Goal: Communication & Community: Share content

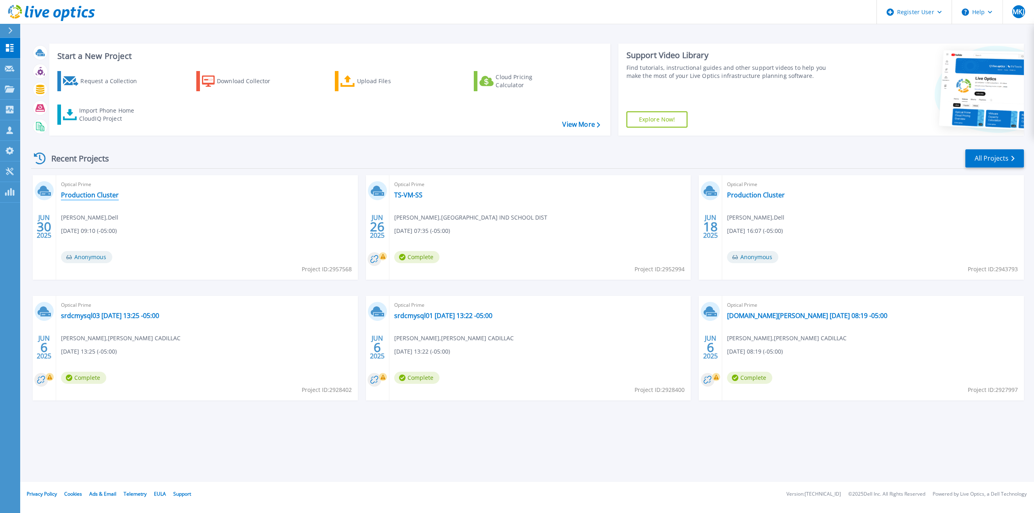
click at [76, 193] on link "Production Cluster" at bounding box center [90, 195] width 58 height 8
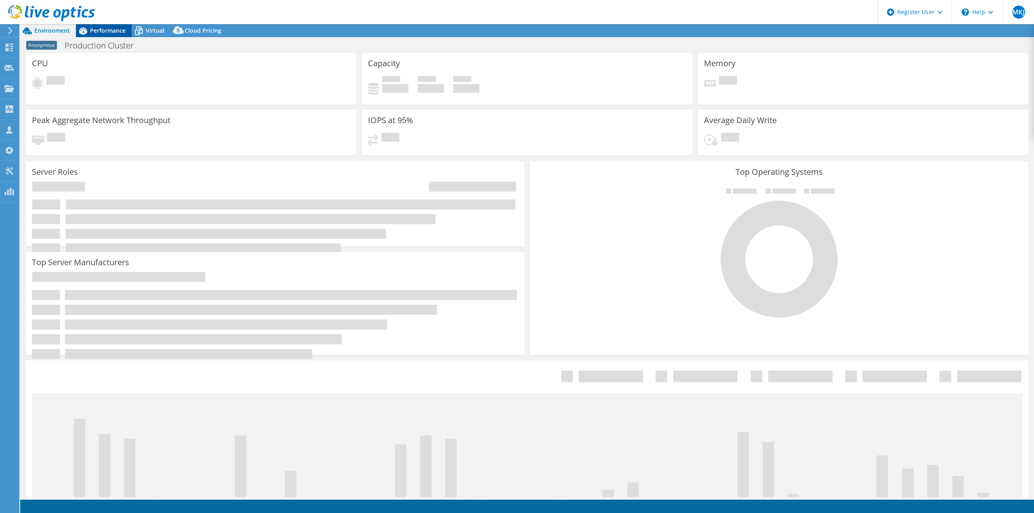
select select "USD"
click at [111, 28] on span "Performance" at bounding box center [108, 31] width 36 height 8
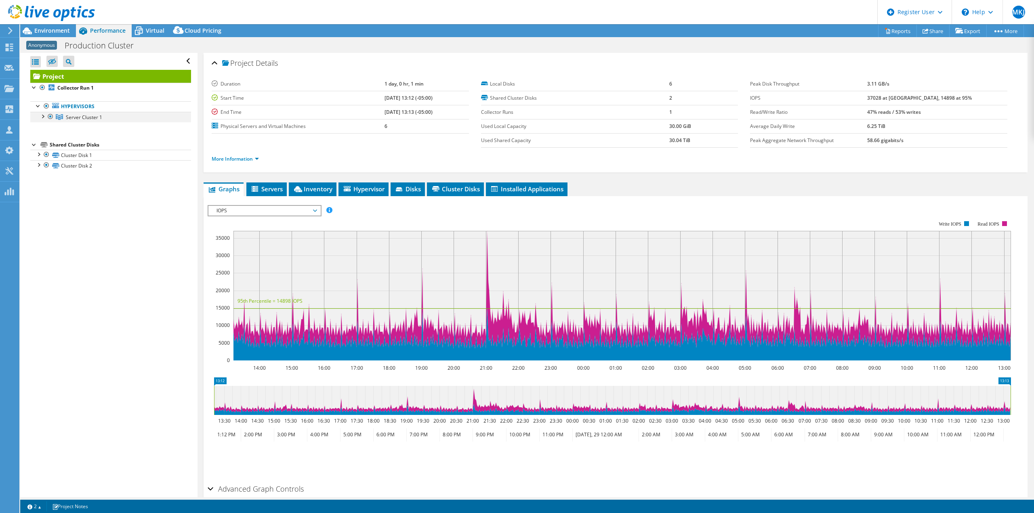
click at [42, 117] on div at bounding box center [42, 116] width 8 height 8
click at [48, 32] on span "Environment" at bounding box center [52, 31] width 36 height 8
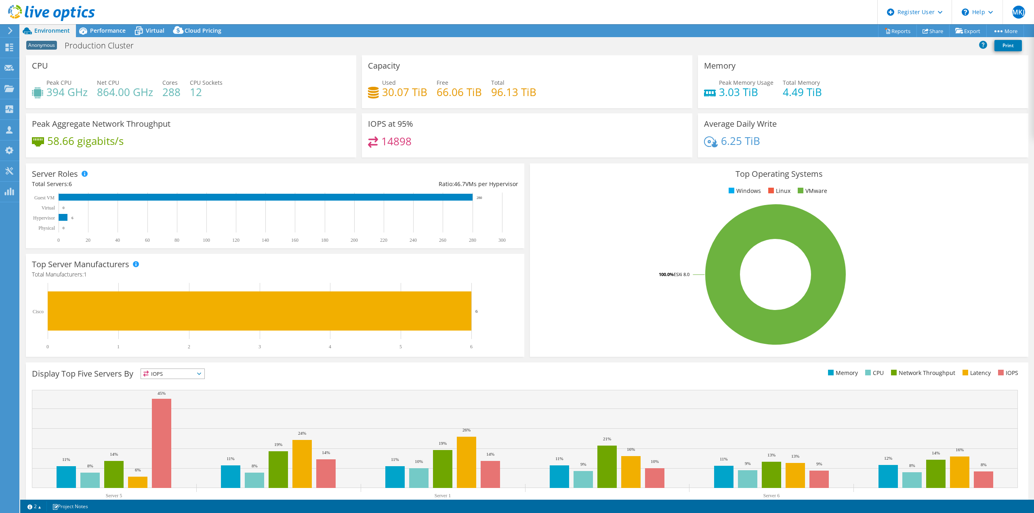
click at [10, 32] on icon at bounding box center [10, 30] width 6 height 7
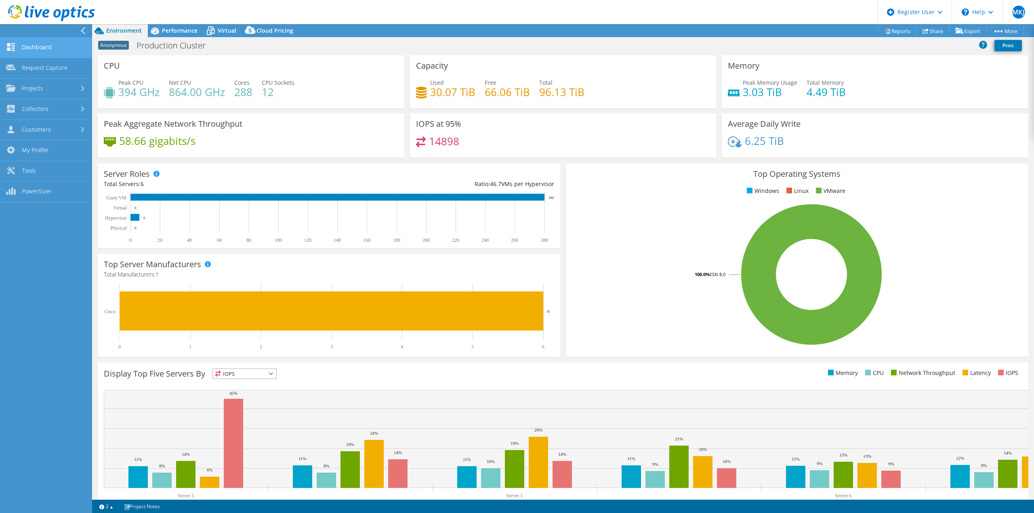
click at [45, 46] on link "Dashboard" at bounding box center [46, 48] width 92 height 21
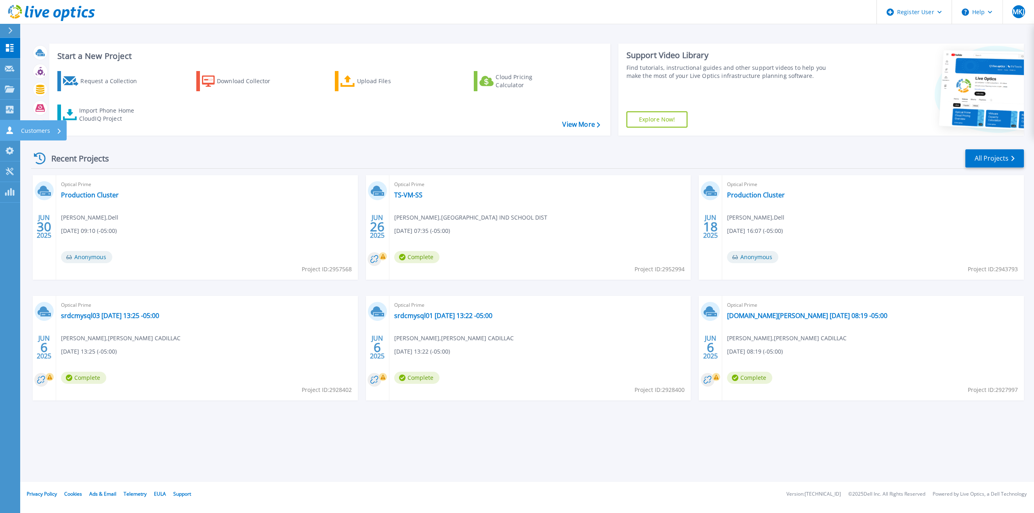
click at [6, 130] on icon at bounding box center [10, 130] width 10 height 8
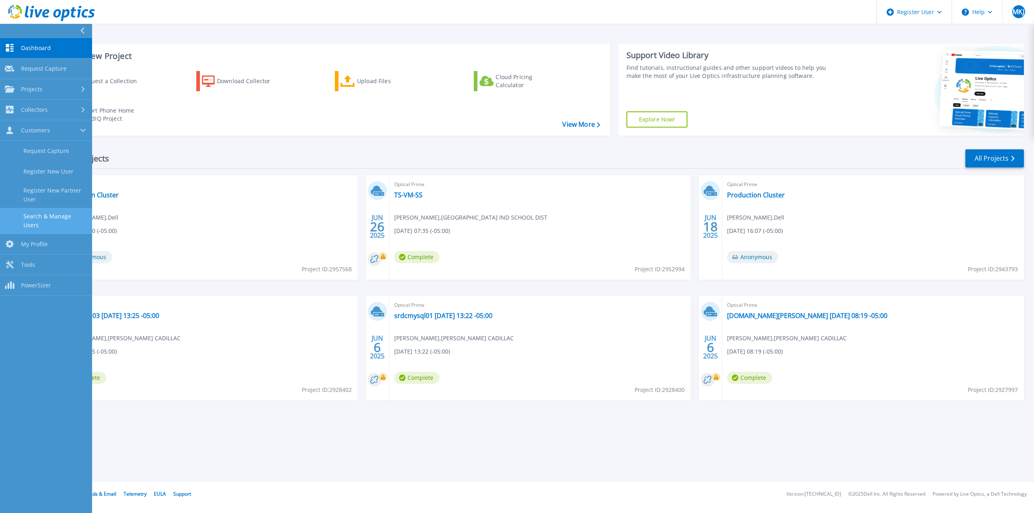
click at [44, 217] on link "Search & Manage Users" at bounding box center [46, 221] width 92 height 26
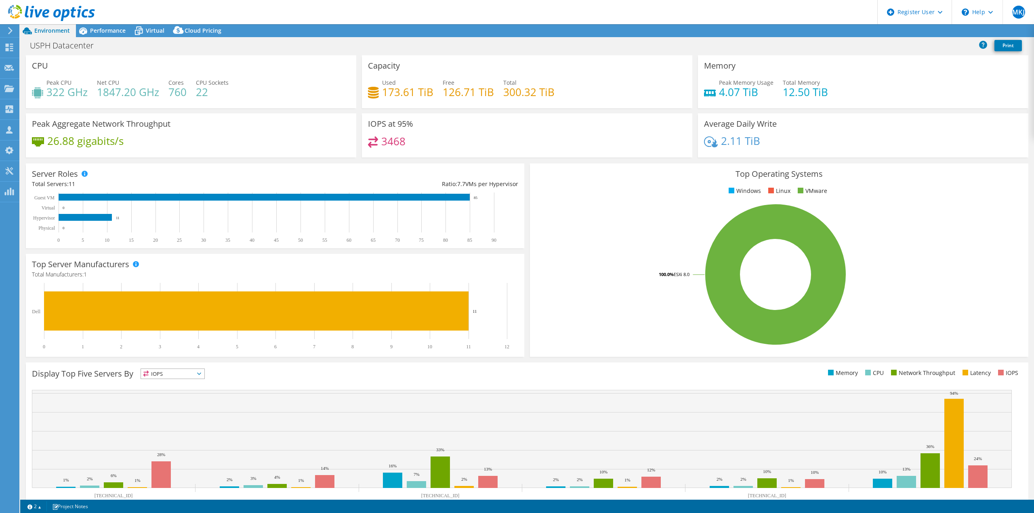
select select "USD"
click at [101, 37] on div "Performance" at bounding box center [104, 30] width 56 height 13
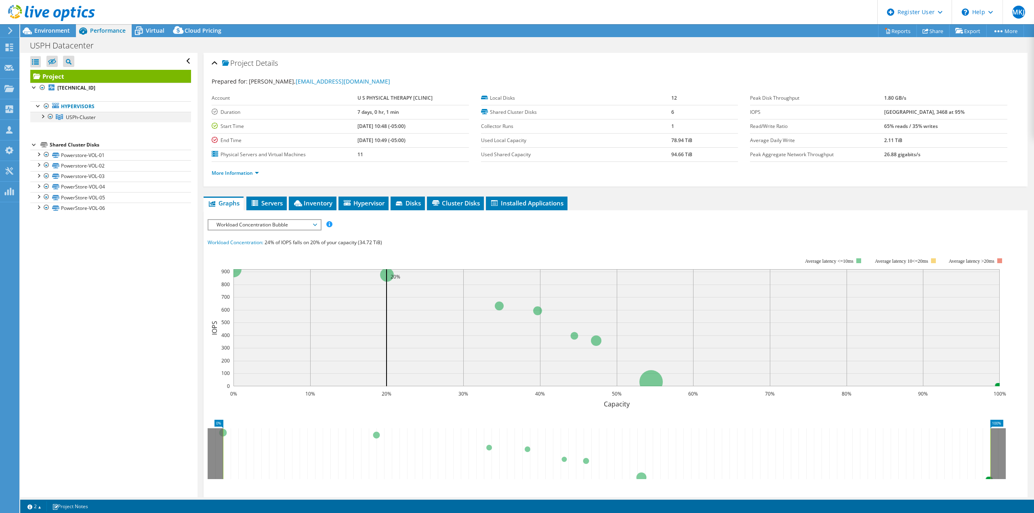
click at [40, 117] on div at bounding box center [42, 116] width 8 height 8
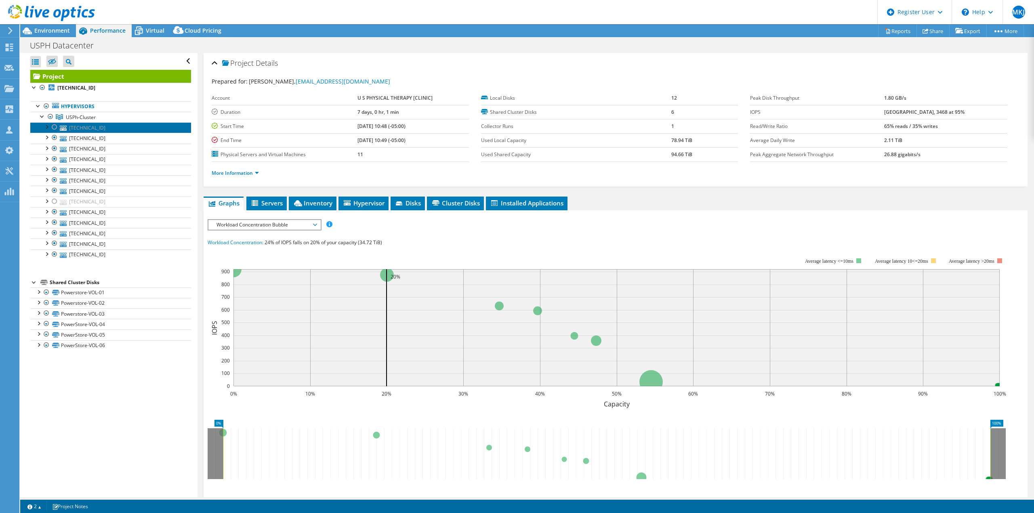
click at [109, 131] on link "[TECHNICAL_ID]" at bounding box center [110, 127] width 161 height 11
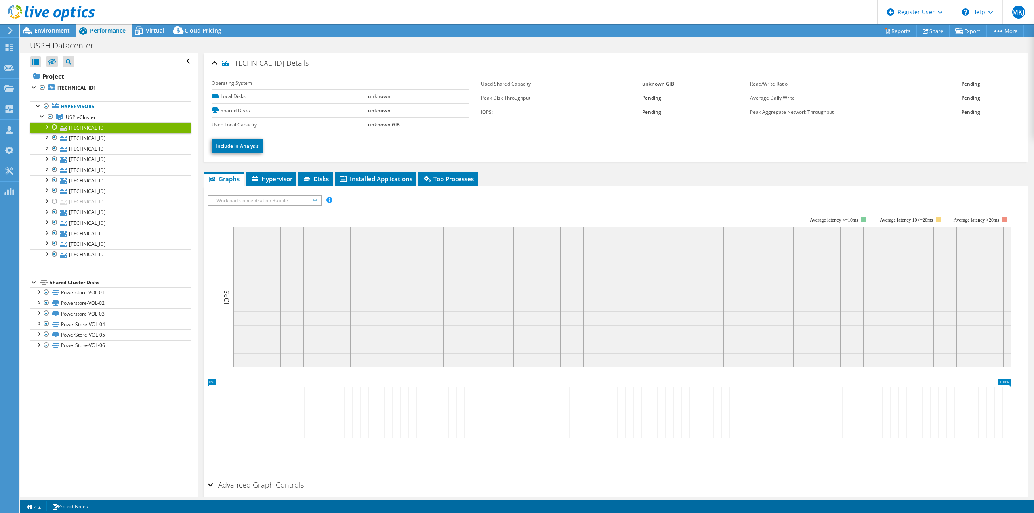
click at [133, 260] on ul "Hypervisors USPh-Cluster 172.16.3.80" at bounding box center [110, 180] width 161 height 175
drag, startPoint x: 132, startPoint y: 257, endPoint x: 144, endPoint y: 259, distance: 11.8
click at [132, 257] on link "[TECHNICAL_ID]" at bounding box center [110, 255] width 161 height 11
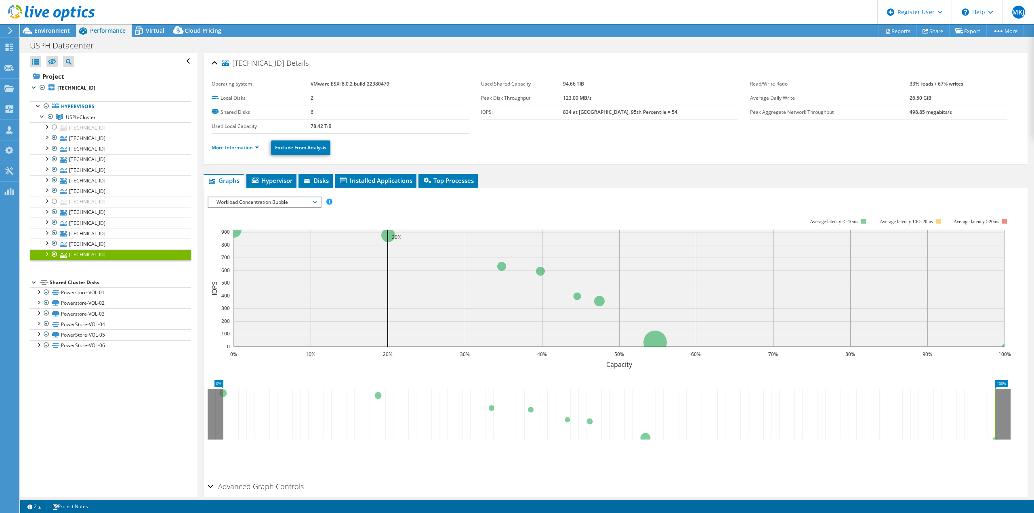
click at [233, 143] on li "More Information" at bounding box center [238, 147] width 52 height 9
click at [233, 145] on link "More Information" at bounding box center [235, 147] width 47 height 7
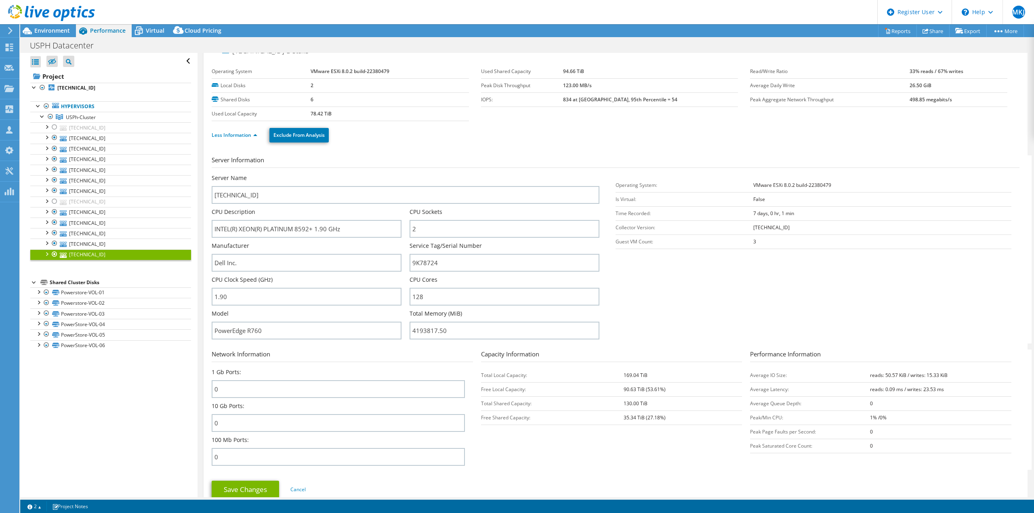
drag, startPoint x: 411, startPoint y: 219, endPoint x: 406, endPoint y: 233, distance: 15.7
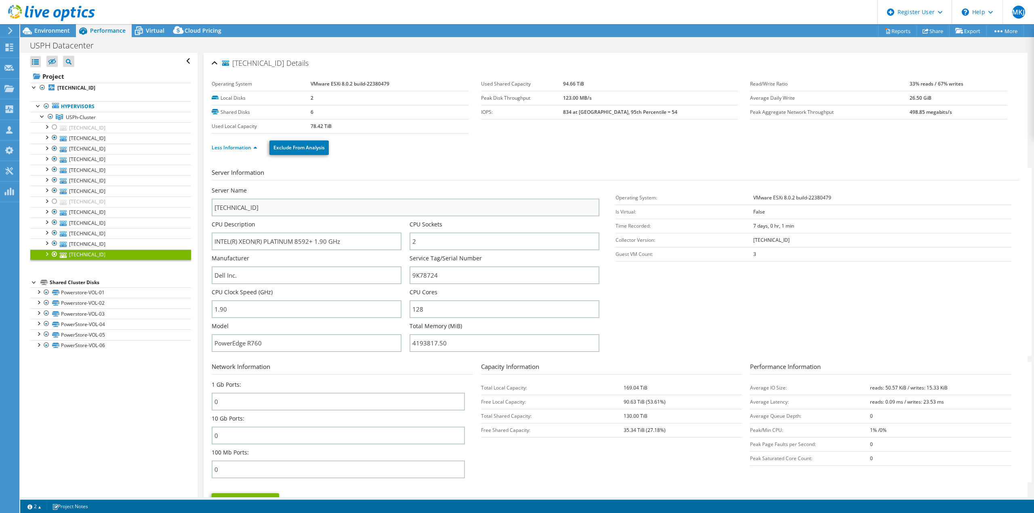
drag, startPoint x: 406, startPoint y: 233, endPoint x: 394, endPoint y: 201, distance: 34.5
click at [111, 163] on link "[TECHNICAL_ID]" at bounding box center [110, 159] width 161 height 11
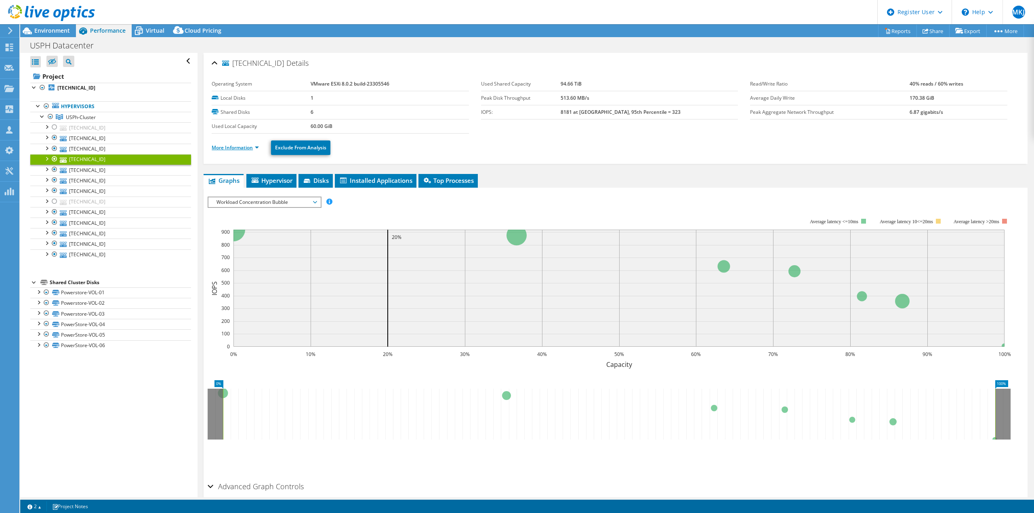
click at [242, 149] on link "More Information" at bounding box center [235, 147] width 47 height 7
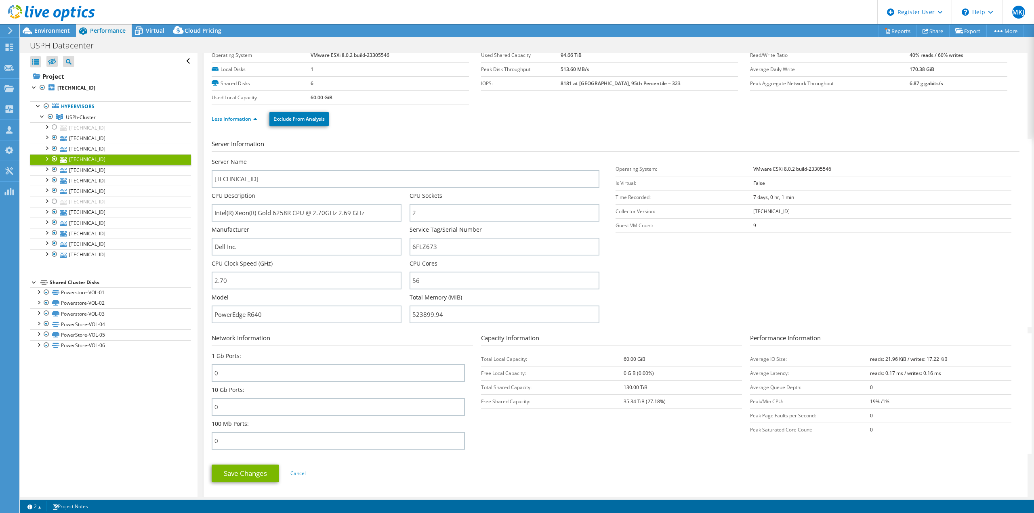
drag, startPoint x: 340, startPoint y: 257, endPoint x: 339, endPoint y: 268, distance: 11.4
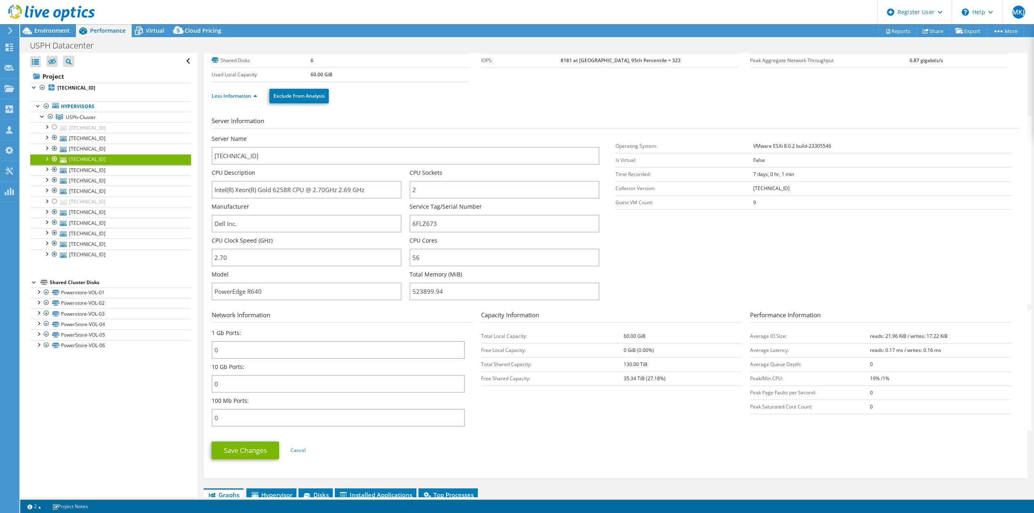
drag, startPoint x: 407, startPoint y: 263, endPoint x: 405, endPoint y: 273, distance: 10.7
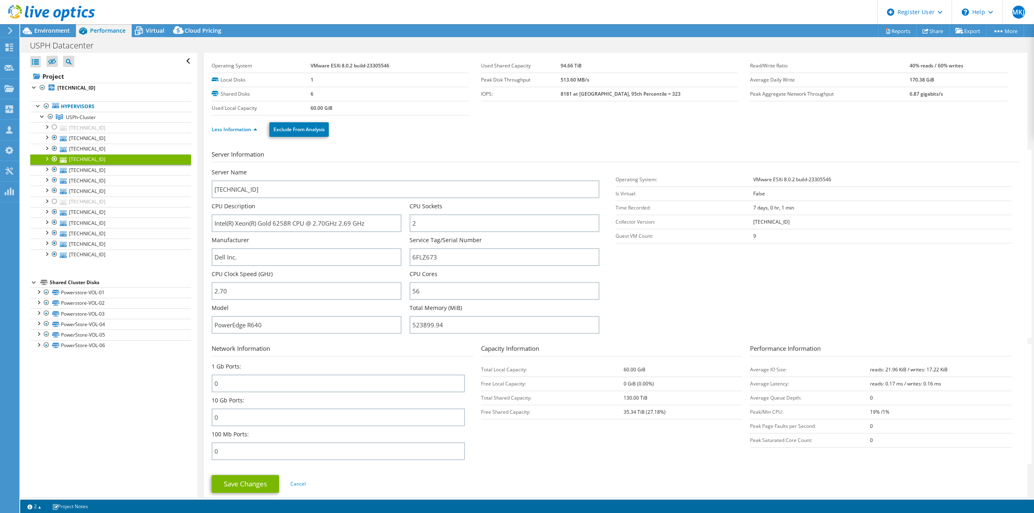
scroll to position [0, 0]
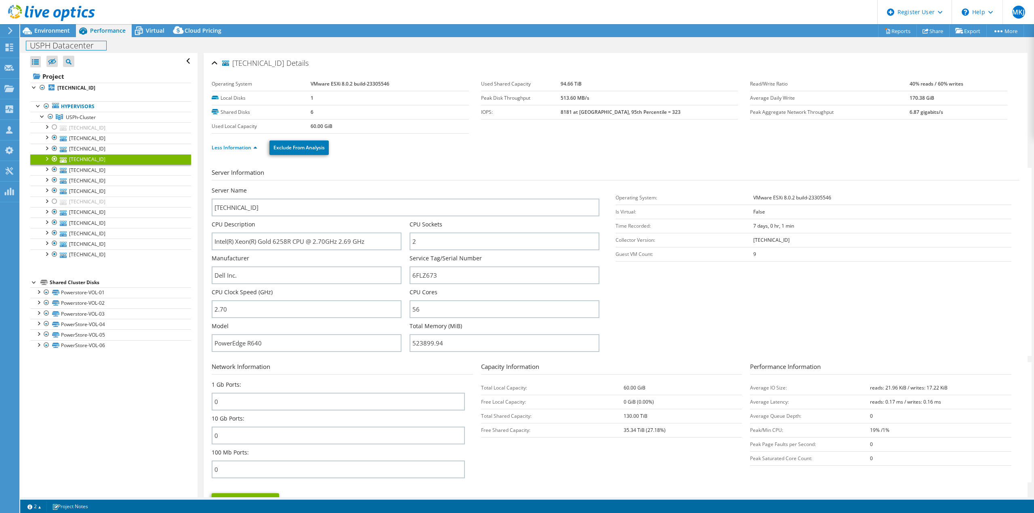
click at [36, 38] on div "USPH Datacenter Print" at bounding box center [527, 45] width 1014 height 15
click at [42, 27] on div at bounding box center [47, 13] width 95 height 27
click at [51, 31] on span "Environment" at bounding box center [52, 31] width 36 height 8
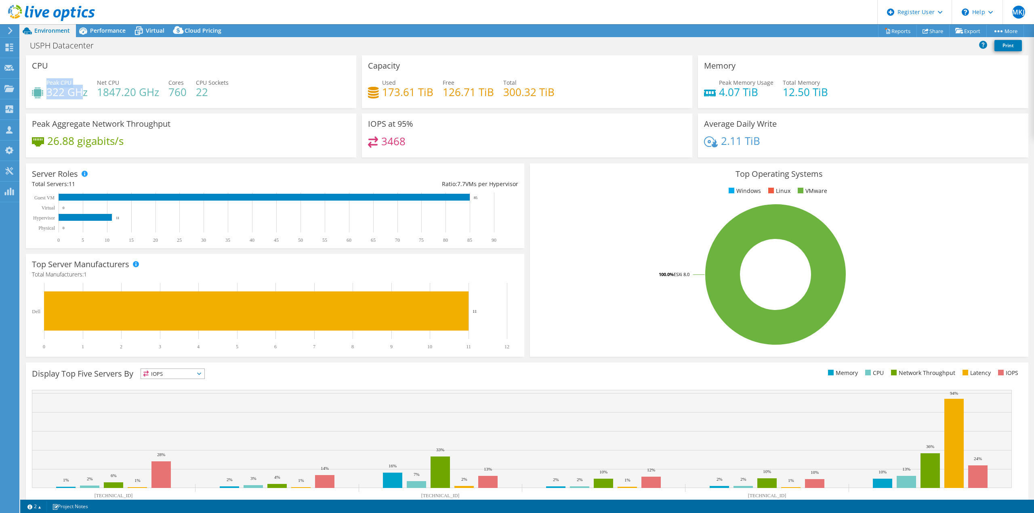
drag, startPoint x: 84, startPoint y: 94, endPoint x: 46, endPoint y: 88, distance: 38.8
click at [46, 88] on div "Peak CPU 322 GHz" at bounding box center [60, 87] width 56 height 18
drag, startPoint x: 61, startPoint y: 88, endPoint x: 94, endPoint y: 88, distance: 33.5
click at [94, 88] on div "Peak CPU 322 GHz Net CPU 1847.20 GHz Cores 760 CPU Sockets 22" at bounding box center [191, 91] width 318 height 26
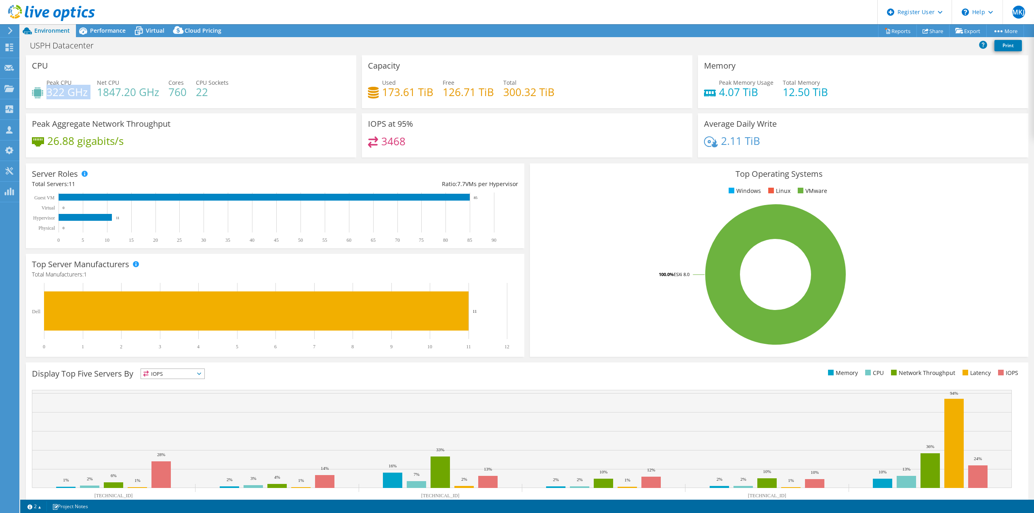
click at [94, 88] on div "Peak CPU 322 GHz Net CPU 1847.20 GHz Cores 760 CPU Sockets 22" at bounding box center [191, 91] width 318 height 26
drag, startPoint x: 149, startPoint y: 150, endPoint x: 54, endPoint y: 144, distance: 94.7
click at [56, 147] on div "26.88 gigabits/s" at bounding box center [191, 145] width 318 height 17
click at [54, 144] on h4 "26.88 gigabits/s" at bounding box center [85, 141] width 76 height 9
drag, startPoint x: 51, startPoint y: 144, endPoint x: 169, endPoint y: 151, distance: 118.5
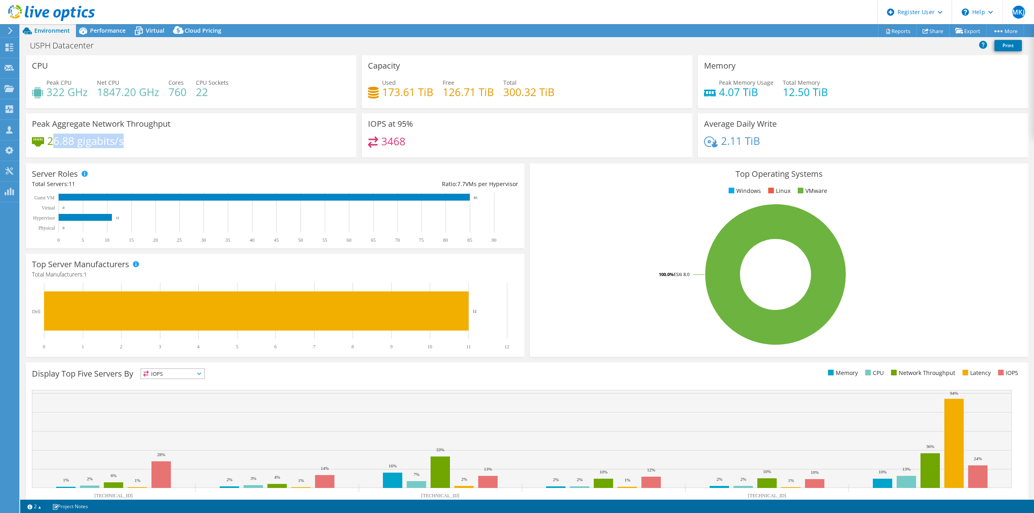
click at [169, 151] on div "26.88 gigabits/s" at bounding box center [191, 145] width 318 height 17
click at [136, 33] on icon at bounding box center [139, 31] width 14 height 14
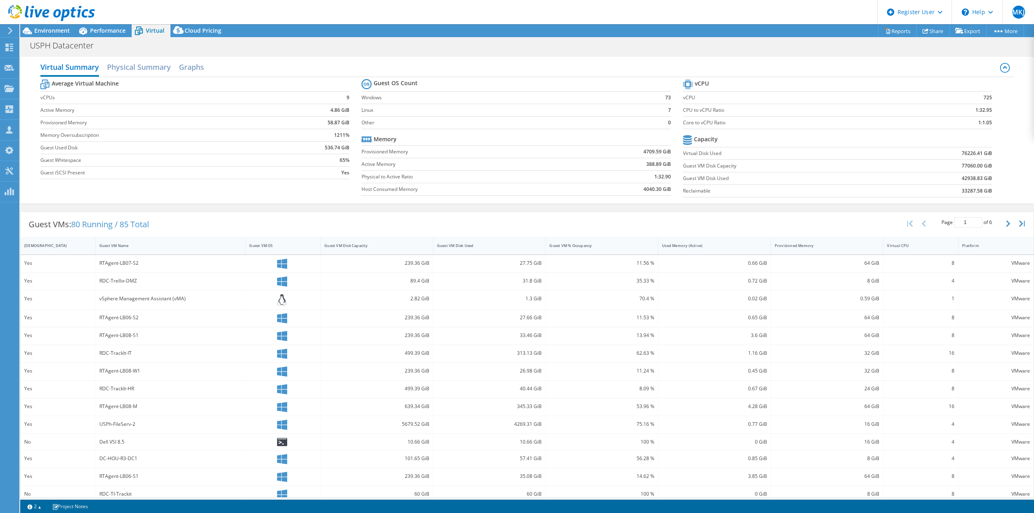
drag, startPoint x: 301, startPoint y: 226, endPoint x: 124, endPoint y: 46, distance: 252.5
click at [113, 32] on span "Performance" at bounding box center [108, 31] width 36 height 8
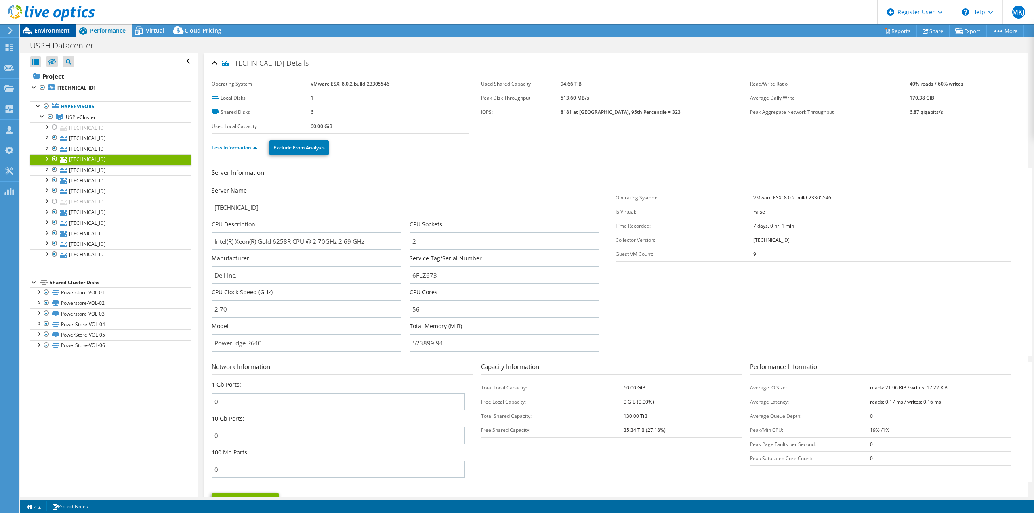
click at [40, 28] on span "Environment" at bounding box center [52, 31] width 36 height 8
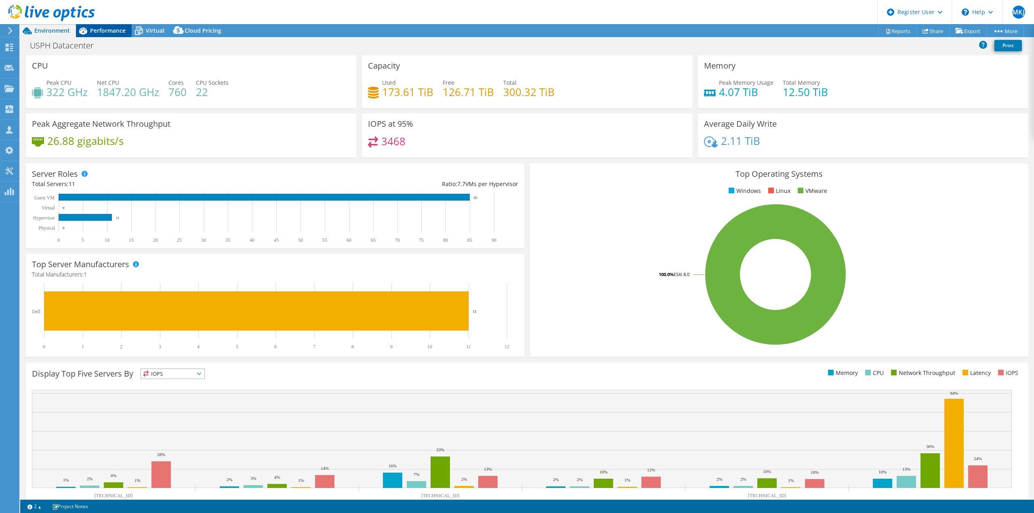
click at [93, 32] on span "Performance" at bounding box center [108, 31] width 36 height 8
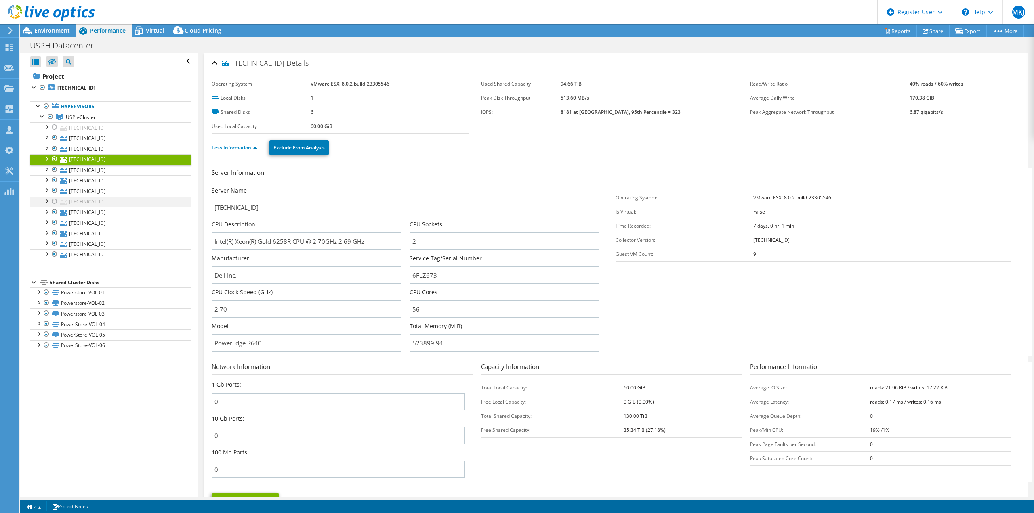
click at [55, 202] on div at bounding box center [54, 202] width 8 height 10
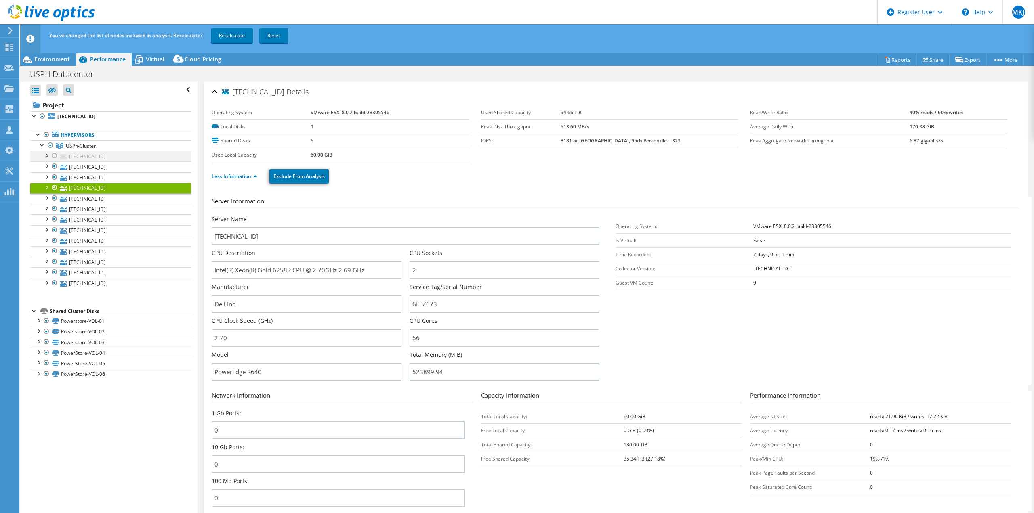
click at [55, 156] on div at bounding box center [54, 156] width 8 height 10
click at [52, 284] on div at bounding box center [54, 283] width 8 height 10
click at [53, 270] on div at bounding box center [54, 272] width 8 height 10
click at [233, 30] on link "Recalculate" at bounding box center [232, 35] width 42 height 15
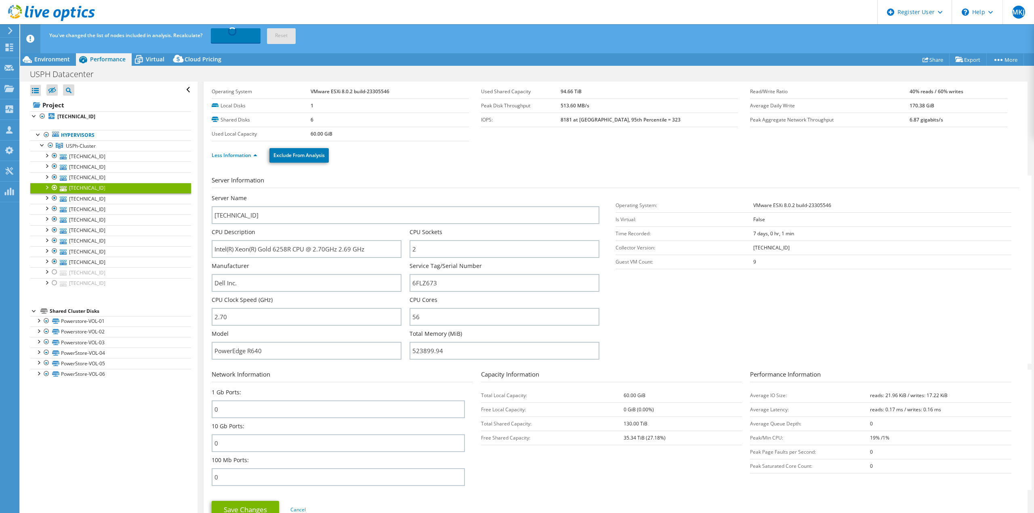
drag, startPoint x: 604, startPoint y: 282, endPoint x: 603, endPoint y: 295, distance: 13.0
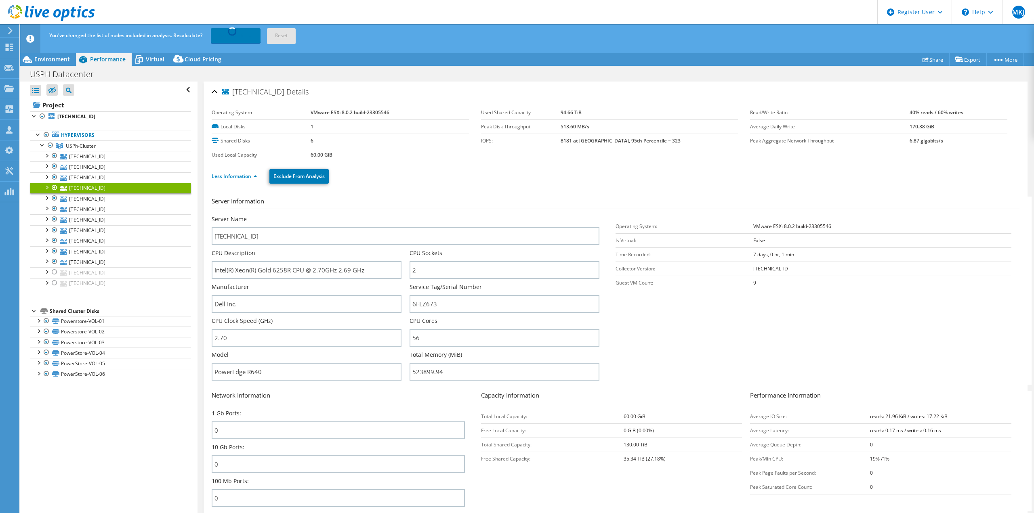
drag, startPoint x: 603, startPoint y: 295, endPoint x: 600, endPoint y: 250, distance: 45.7
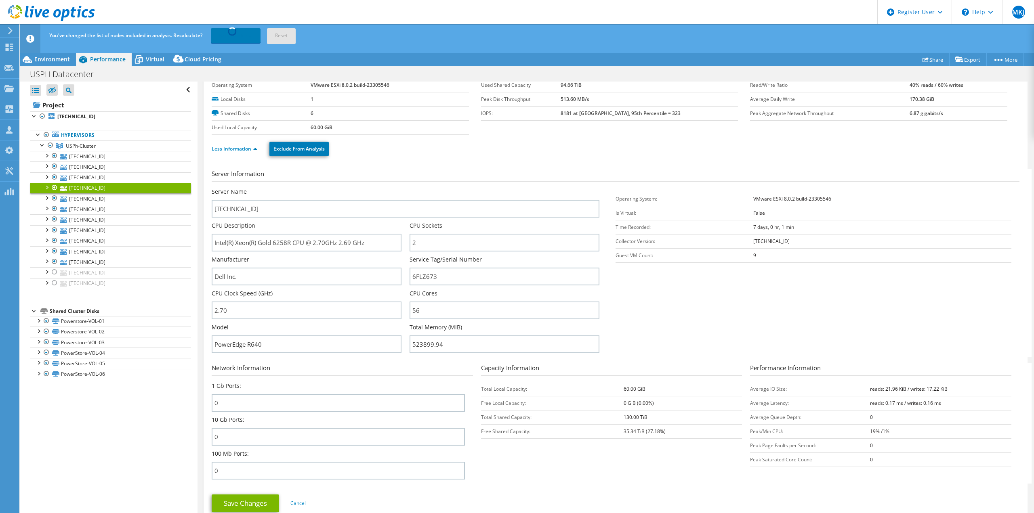
drag, startPoint x: 604, startPoint y: 242, endPoint x: 602, endPoint y: 252, distance: 10.3
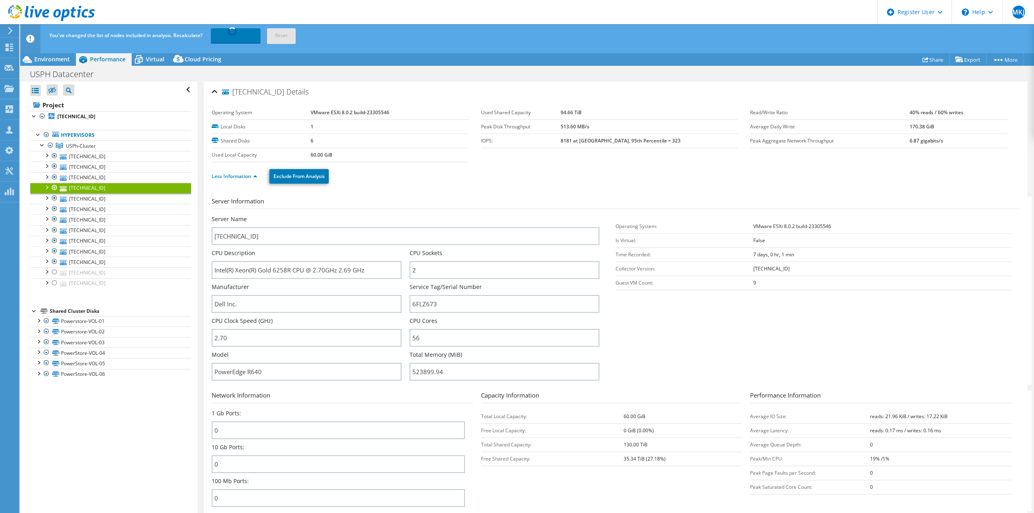
drag, startPoint x: 602, startPoint y: 252, endPoint x: 600, endPoint y: 219, distance: 33.6
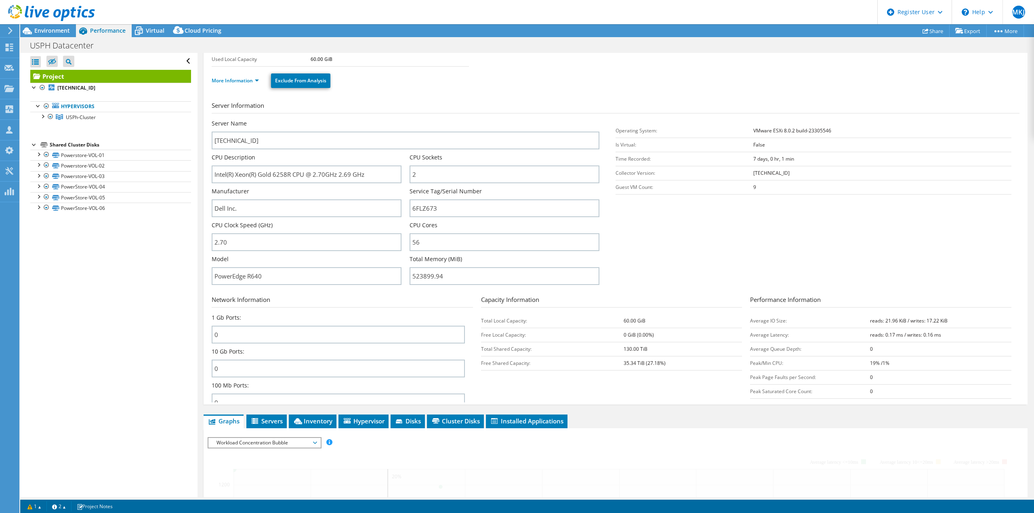
drag, startPoint x: 599, startPoint y: 217, endPoint x: 605, endPoint y: 236, distance: 20.2
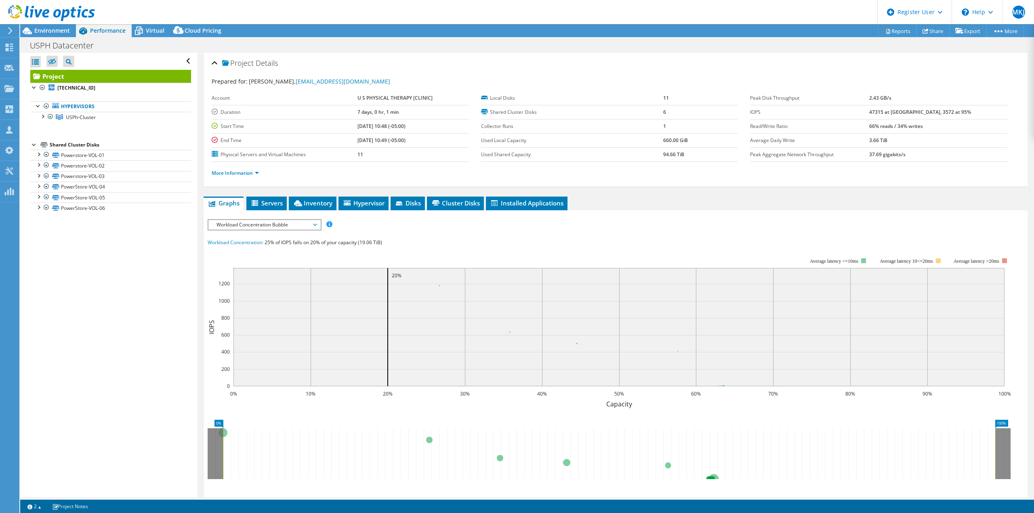
drag, startPoint x: 605, startPoint y: 236, endPoint x: 539, endPoint y: 157, distance: 103.3
click at [232, 176] on link "More Information" at bounding box center [235, 173] width 47 height 7
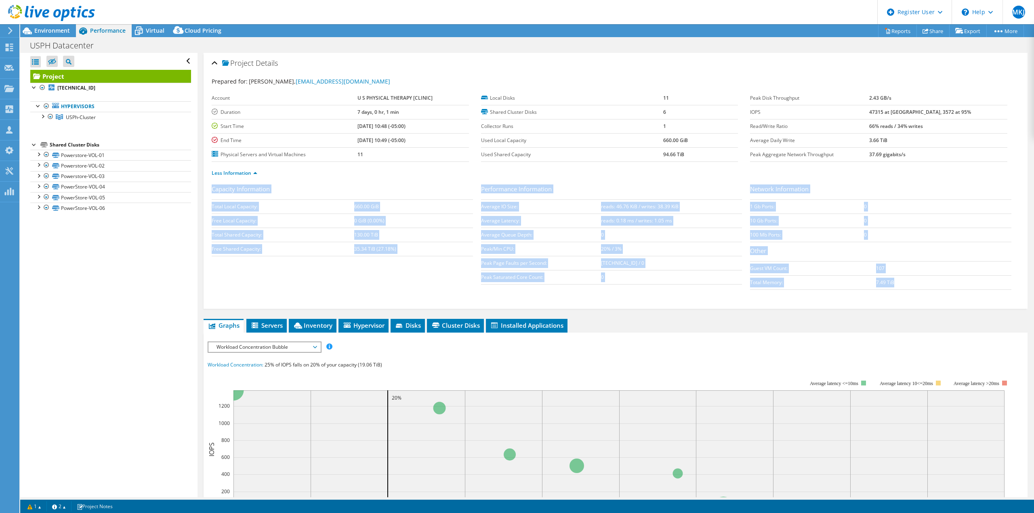
drag, startPoint x: 211, startPoint y: 190, endPoint x: 894, endPoint y: 279, distance: 688.3
click at [894, 279] on div "Project Details Prepared for: Norman Moy, nmoy@usph.com Account U S PHYSICAL TH…" at bounding box center [616, 181] width 824 height 256
click at [893, 279] on td "7.49 TiB" at bounding box center [943, 282] width 135 height 14
drag, startPoint x: 893, startPoint y: 281, endPoint x: 210, endPoint y: 193, distance: 688.7
click at [210, 193] on div "Project Details Prepared for: Norman Moy, nmoy@usph.com Account U S PHYSICAL TH…" at bounding box center [616, 181] width 824 height 256
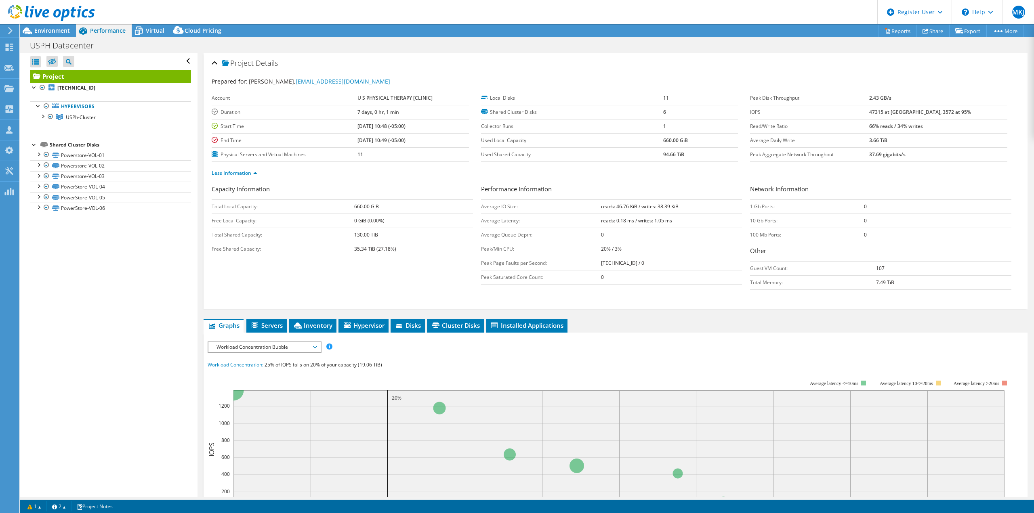
click at [210, 192] on div "Project Details Prepared for: Norman Moy, nmoy@usph.com Account U S PHYSICAL TH…" at bounding box center [616, 181] width 824 height 256
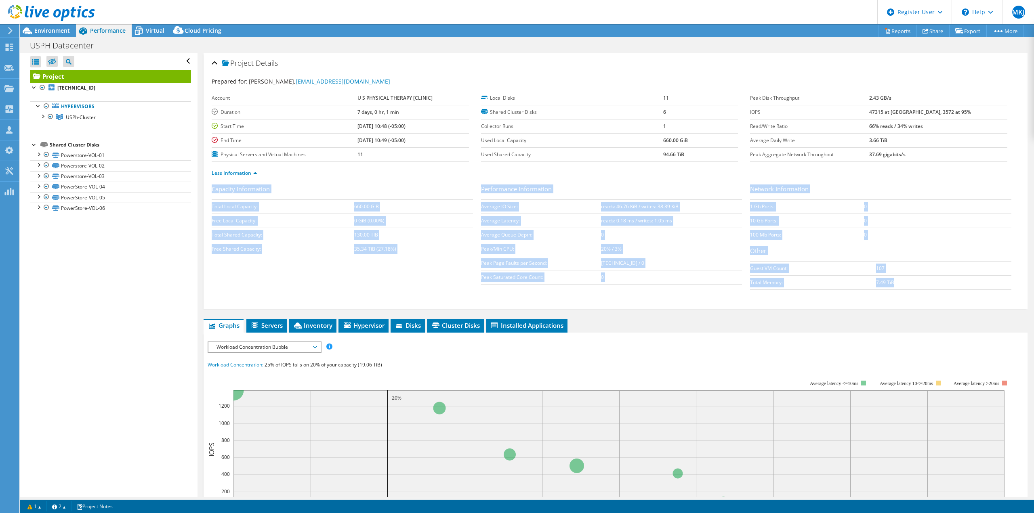
drag, startPoint x: 211, startPoint y: 191, endPoint x: 945, endPoint y: 276, distance: 738.4
click at [945, 276] on div "Project Details Prepared for: Norman Moy, nmoy@usph.com Account U S PHYSICAL TH…" at bounding box center [616, 181] width 824 height 256
click at [945, 276] on td "7.49 TiB" at bounding box center [943, 282] width 135 height 14
drag, startPoint x: 669, startPoint y: 238, endPoint x: 209, endPoint y: 192, distance: 462.3
click at [209, 192] on div "Project Details Prepared for: Norman Moy, nmoy@usph.com Account U S PHYSICAL TH…" at bounding box center [616, 181] width 824 height 256
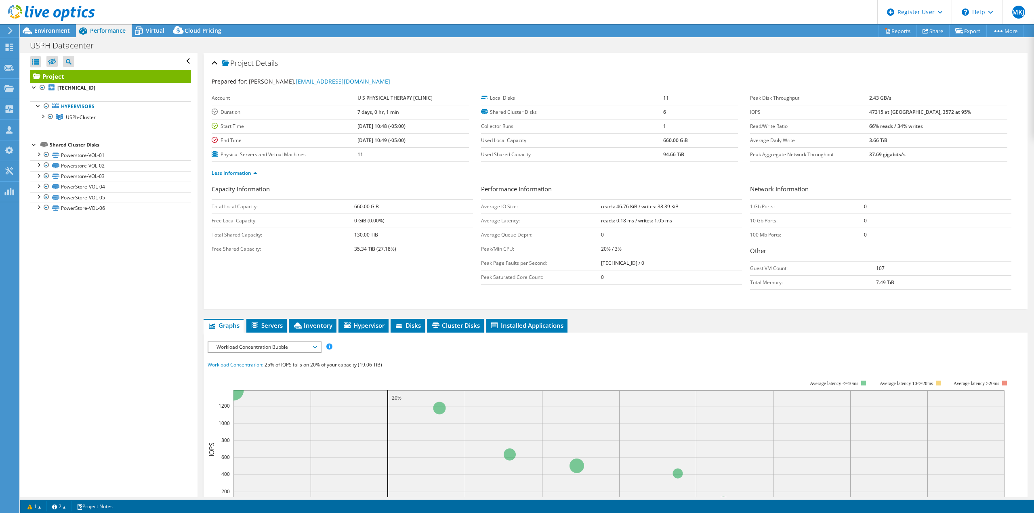
click at [210, 192] on div "Project Details Prepared for: Norman Moy, nmoy@usph.com Account U S PHYSICAL TH…" at bounding box center [616, 181] width 824 height 256
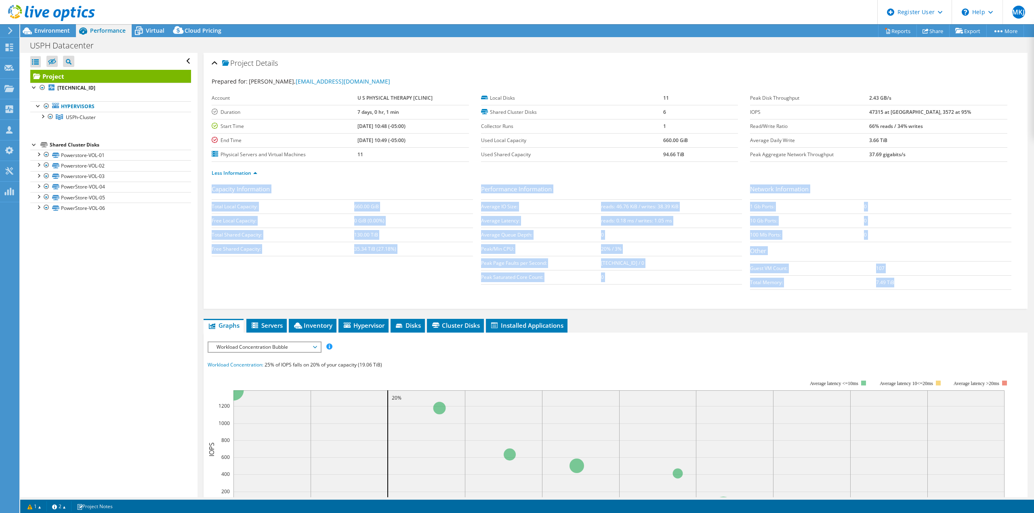
drag, startPoint x: 438, startPoint y: 212, endPoint x: 949, endPoint y: 280, distance: 515.1
click at [949, 280] on div "Capacity Information Total Local Capacity: 660.00 GiB Free Local Capacity: 0 Gi…" at bounding box center [616, 239] width 808 height 109
click at [948, 280] on td "7.49 TiB" at bounding box center [943, 282] width 135 height 14
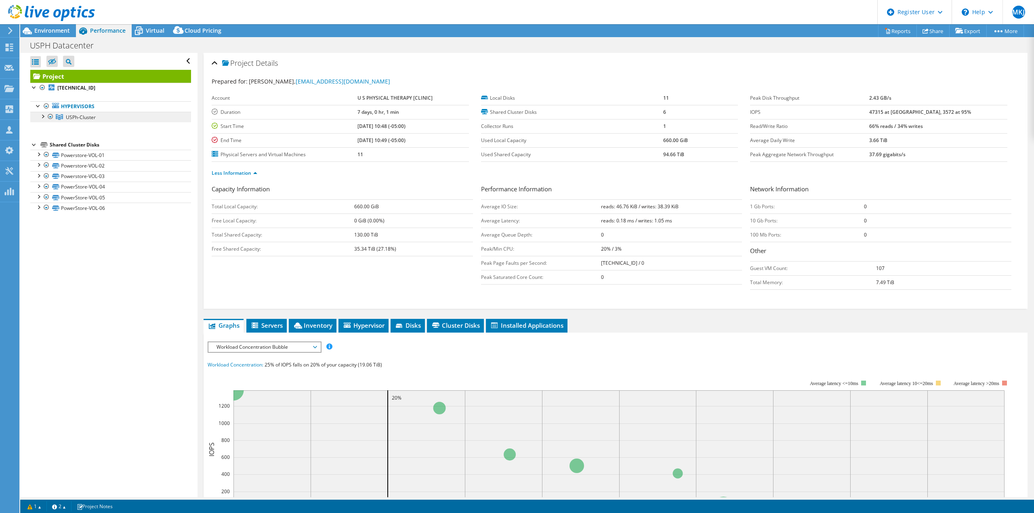
click at [73, 122] on link "USPh-Cluster" at bounding box center [110, 117] width 161 height 11
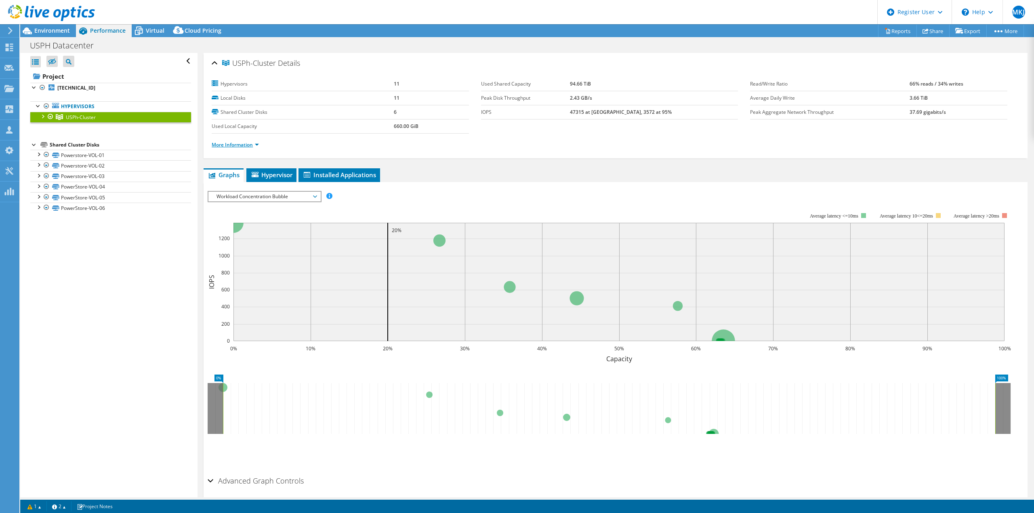
click at [231, 141] on link "More Information" at bounding box center [235, 144] width 47 height 7
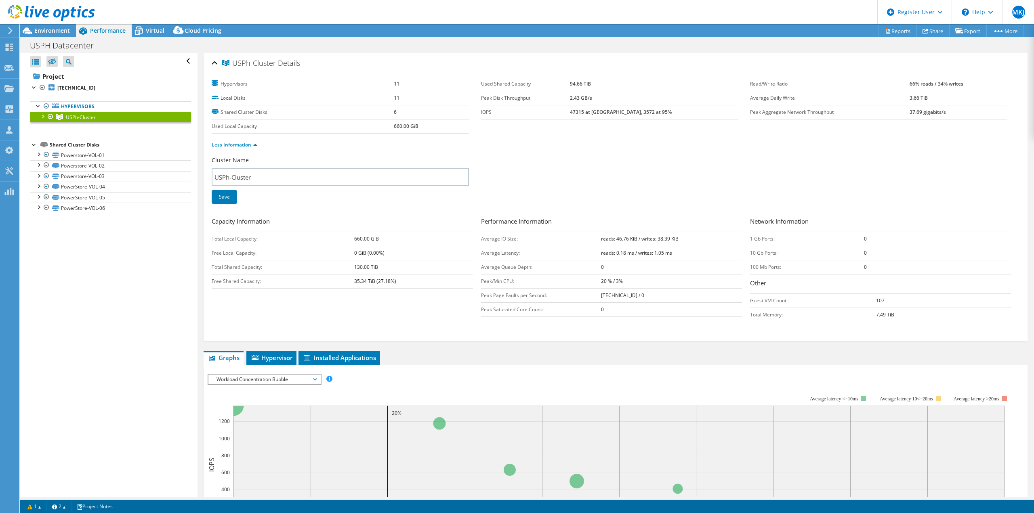
click at [41, 118] on div at bounding box center [42, 116] width 8 height 8
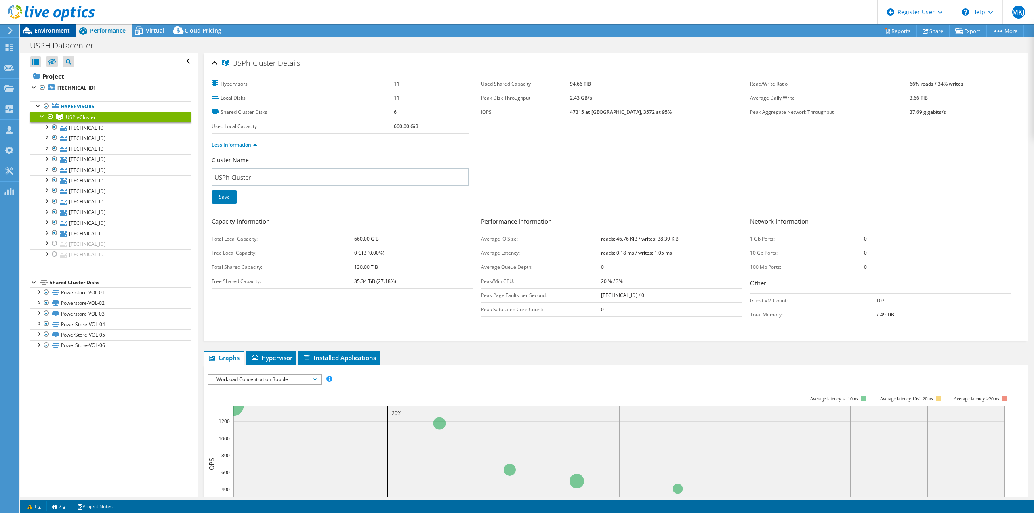
click at [59, 27] on div "MKJ Dell User Mark Kradzinski Jr Mark.Kradzinskijr@dell.com Dell My Profile Log…" at bounding box center [517, 256] width 1034 height 513
click at [67, 30] on span "Environment" at bounding box center [52, 31] width 36 height 8
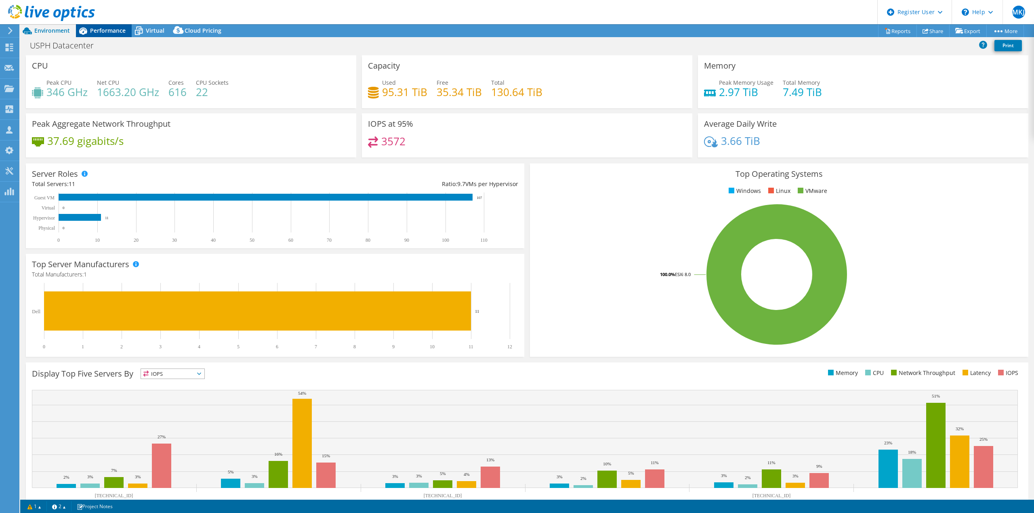
click at [99, 32] on span "Performance" at bounding box center [108, 31] width 36 height 8
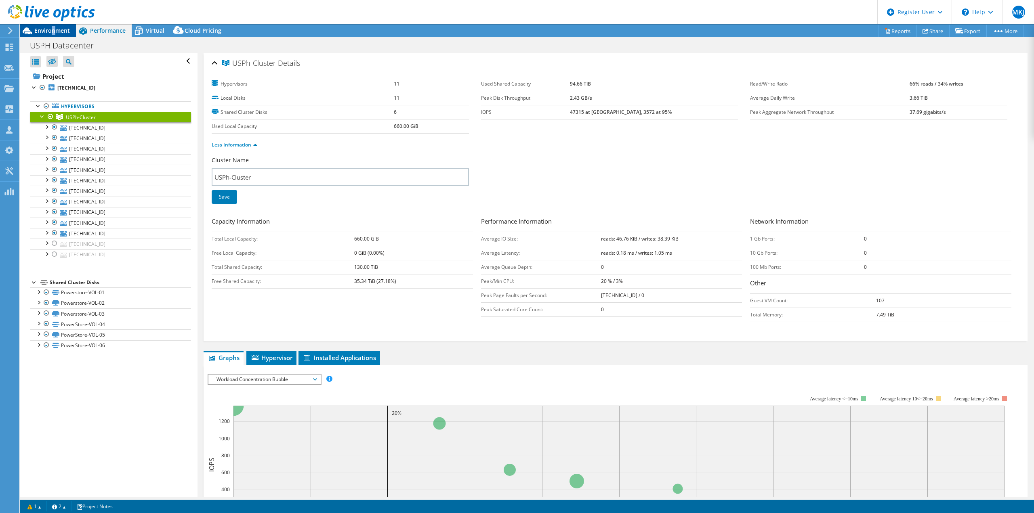
click at [55, 32] on span "Environment" at bounding box center [52, 31] width 36 height 8
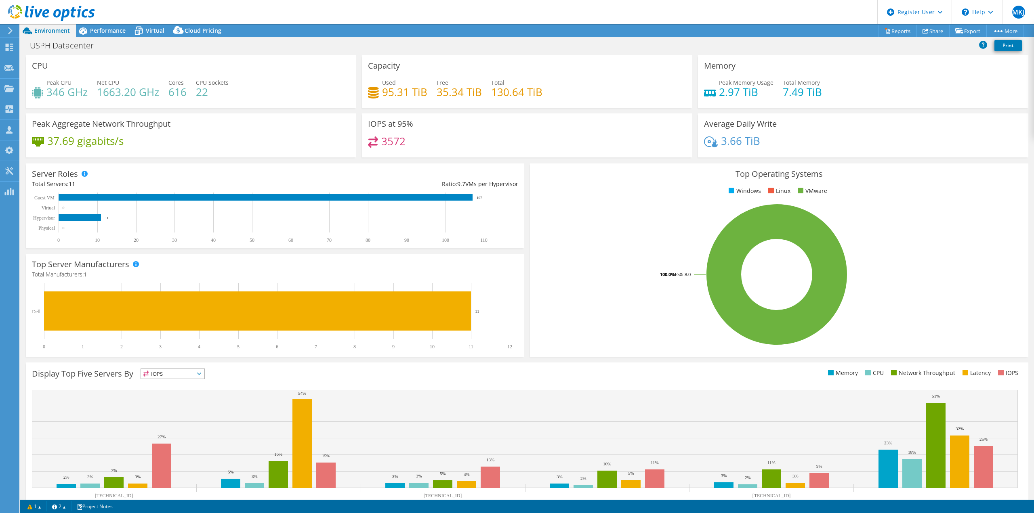
click at [184, 63] on div "CPU Peak CPU 346 GHz Net CPU 1663.20 GHz Cores 616 CPU Sockets 22" at bounding box center [191, 81] width 330 height 53
click at [110, 29] on span "Performance" at bounding box center [108, 31] width 36 height 8
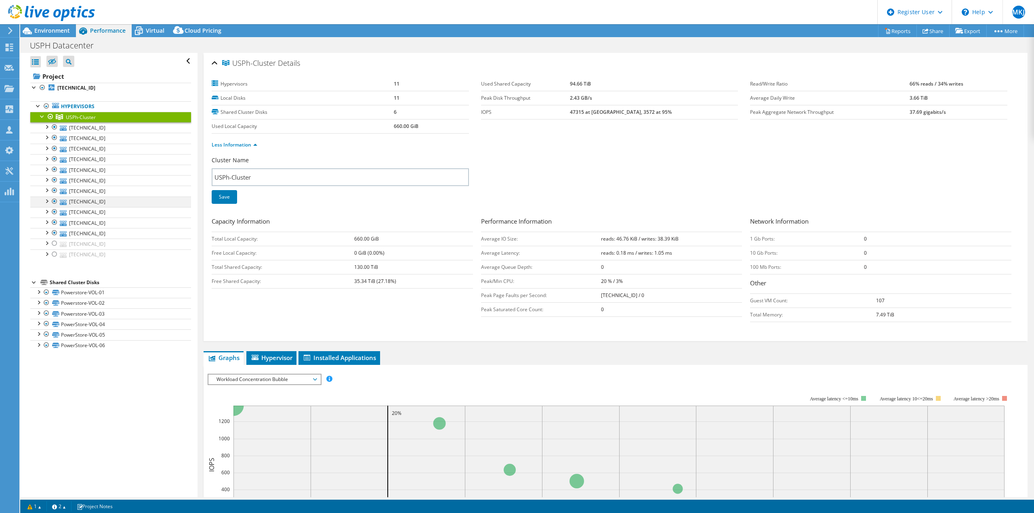
click at [55, 200] on div at bounding box center [54, 202] width 8 height 10
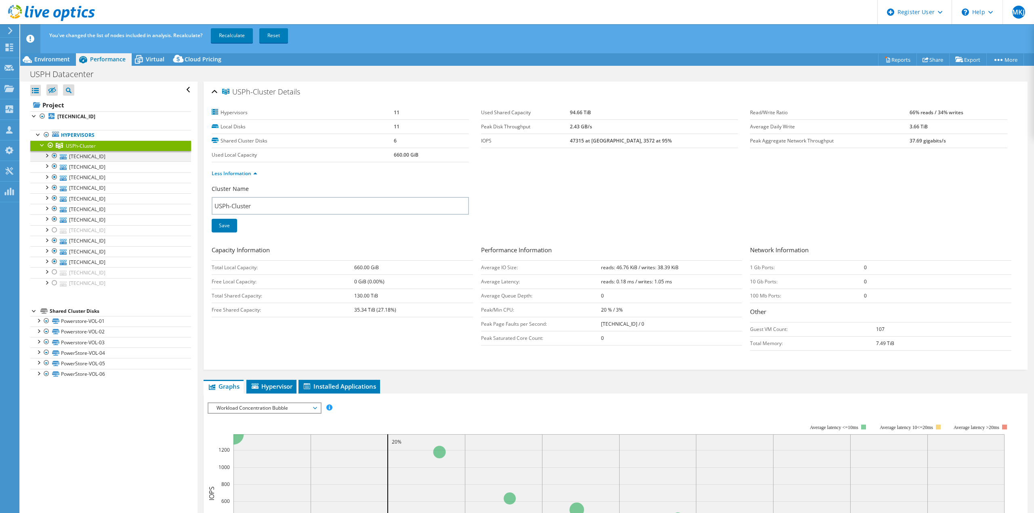
click at [54, 156] on div at bounding box center [54, 156] width 8 height 10
click at [82, 158] on link "[TECHNICAL_ID]" at bounding box center [110, 156] width 161 height 11
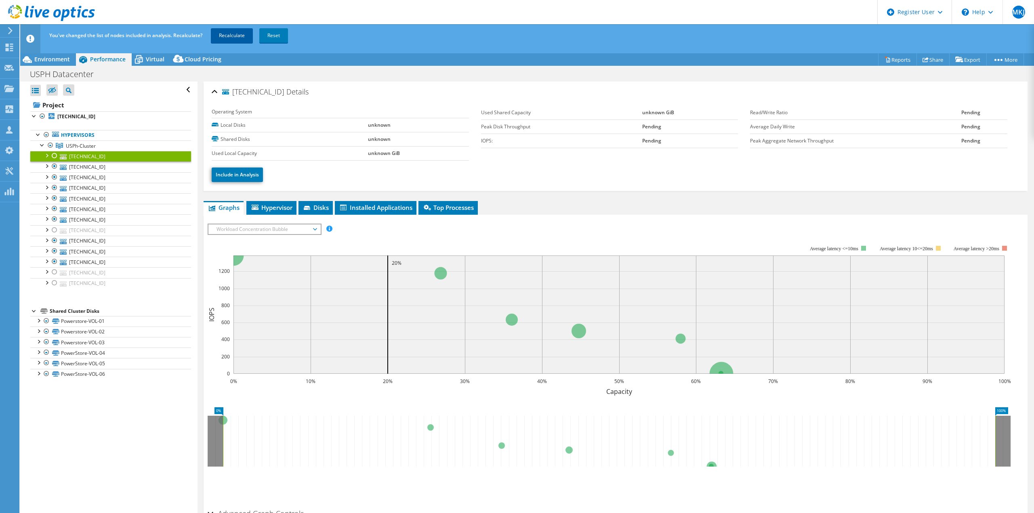
click at [235, 36] on link "Recalculate" at bounding box center [232, 35] width 42 height 15
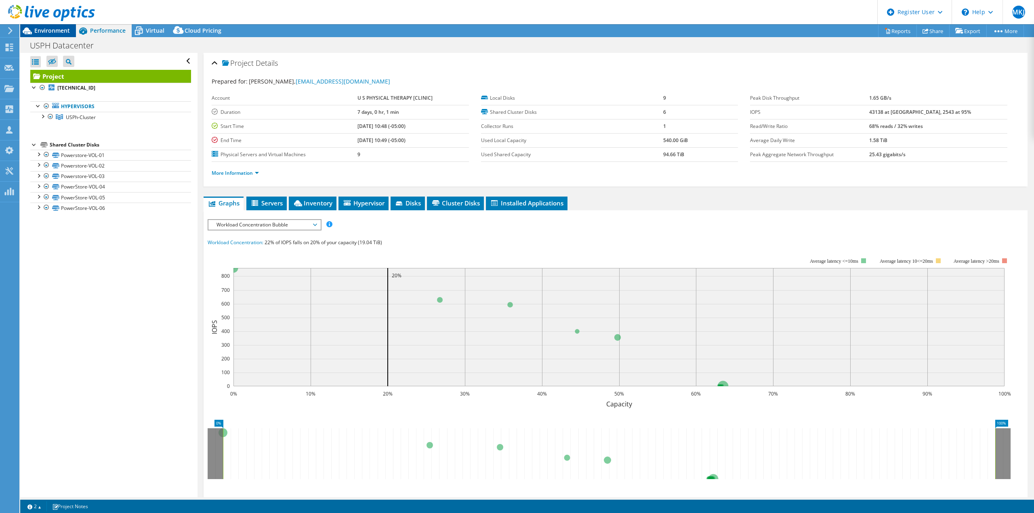
click at [57, 34] on span "Environment" at bounding box center [52, 31] width 36 height 8
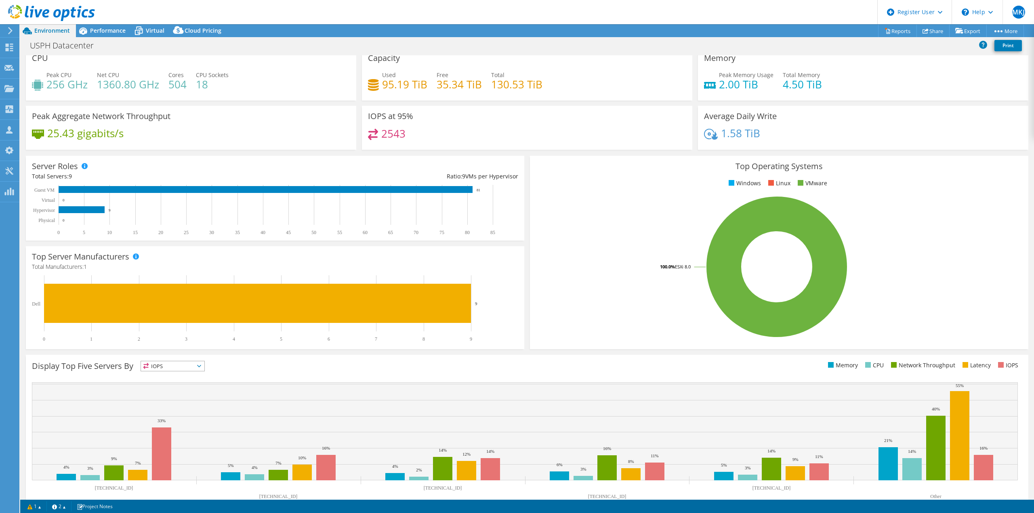
drag, startPoint x: 527, startPoint y: 164, endPoint x: 524, endPoint y: 173, distance: 10.1
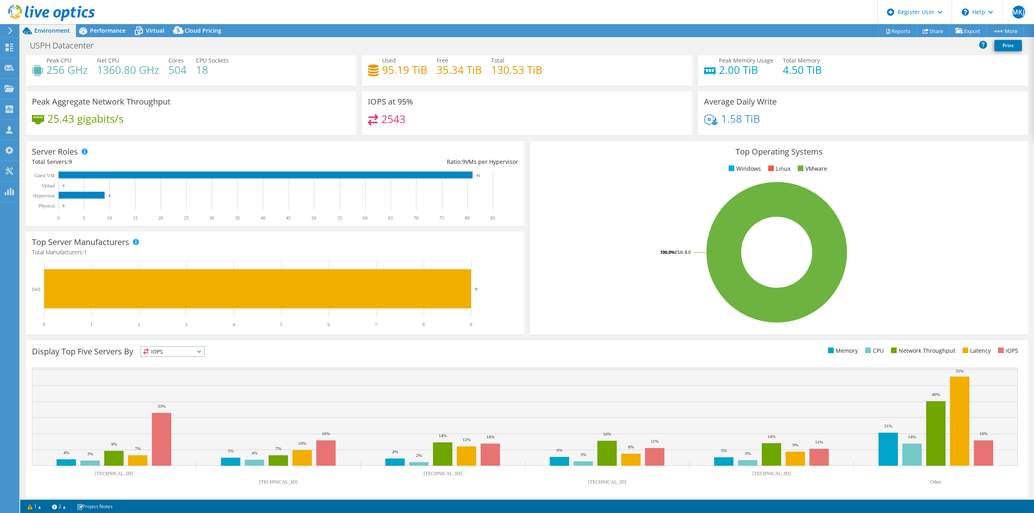
scroll to position [26, 0]
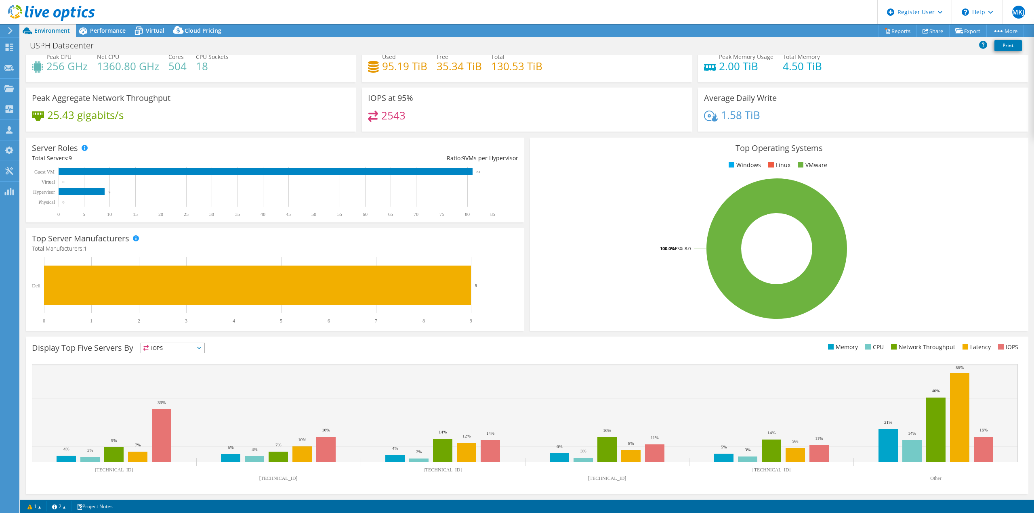
drag, startPoint x: 524, startPoint y: 173, endPoint x: 525, endPoint y: 204, distance: 30.7
drag, startPoint x: 525, startPoint y: 204, endPoint x: 527, endPoint y: 244, distance: 40.0
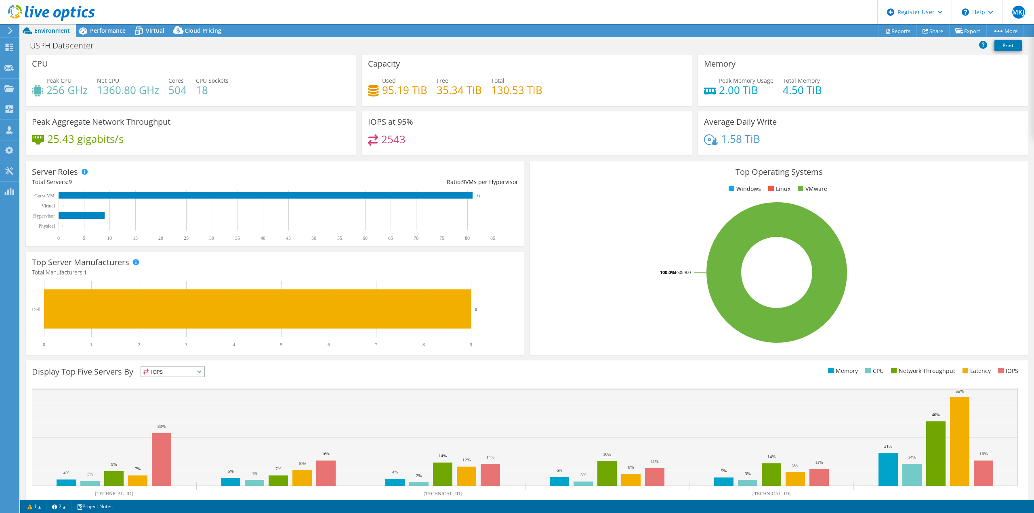
scroll to position [0, 0]
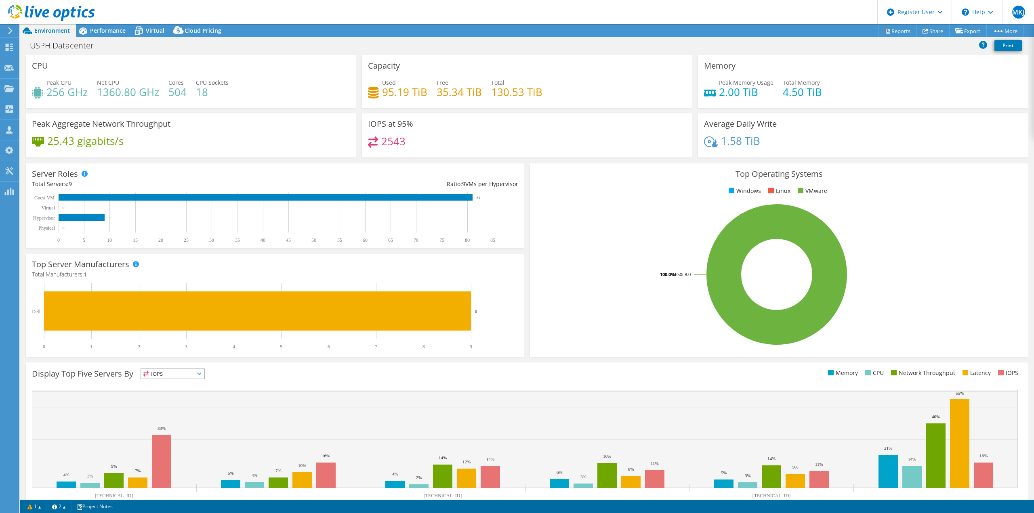
drag, startPoint x: 527, startPoint y: 244, endPoint x: 522, endPoint y: 208, distance: 36.3
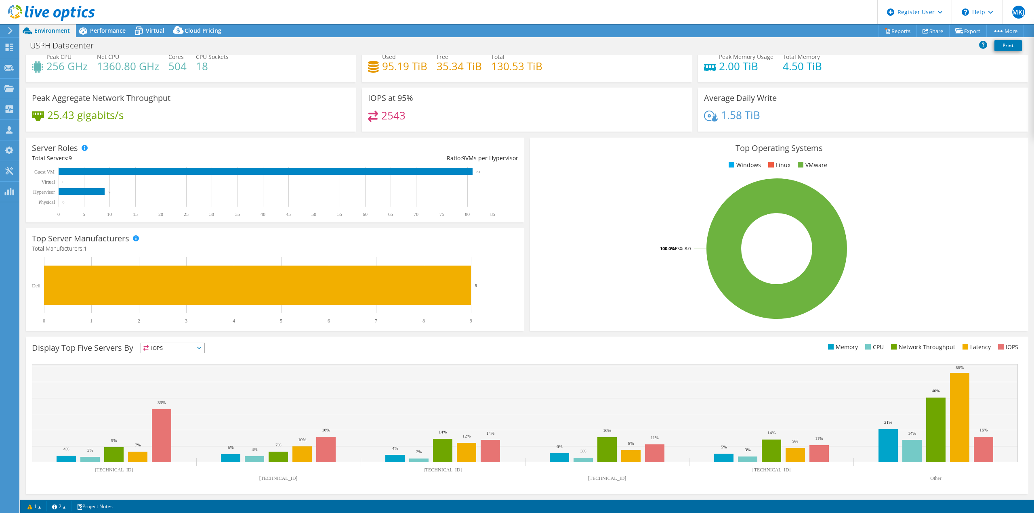
drag, startPoint x: 522, startPoint y: 208, endPoint x: 525, endPoint y: 234, distance: 26.4
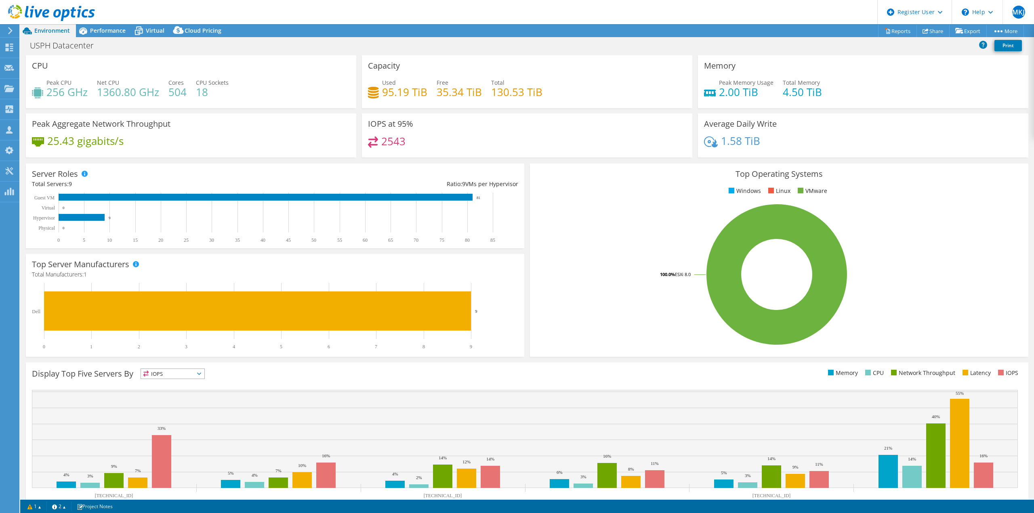
drag, startPoint x: 525, startPoint y: 234, endPoint x: 523, endPoint y: 206, distance: 28.3
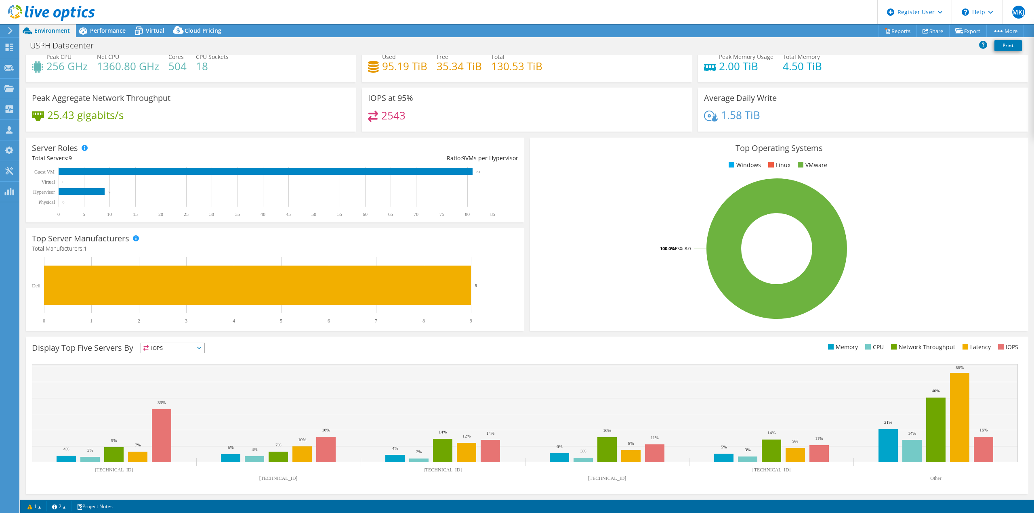
drag, startPoint x: 523, startPoint y: 206, endPoint x: 524, endPoint y: 236, distance: 29.9
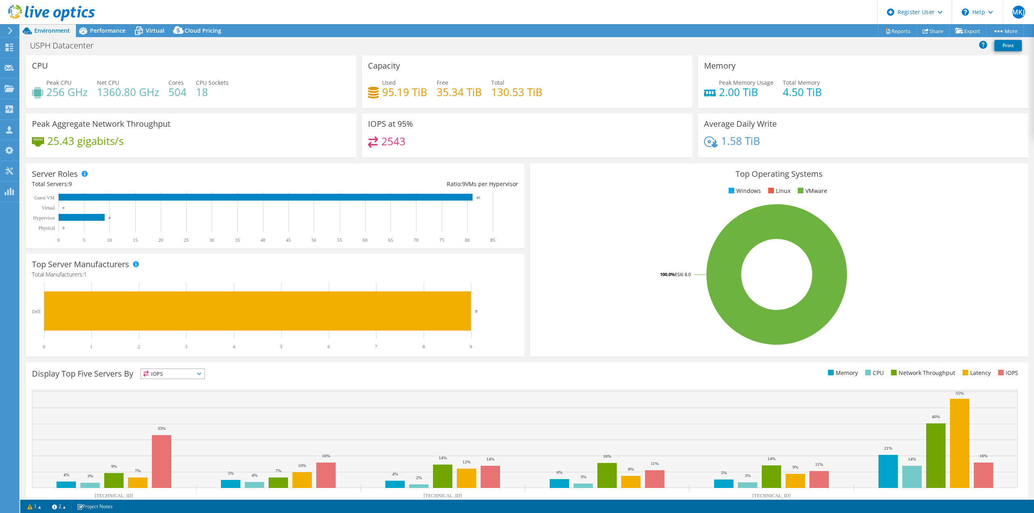
drag, startPoint x: 524, startPoint y: 236, endPoint x: 524, endPoint y: 200, distance: 36.4
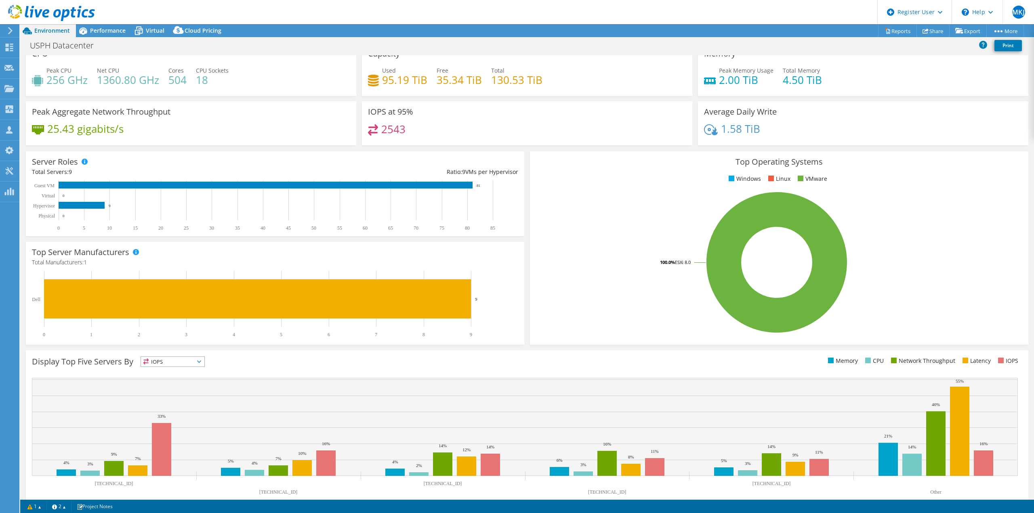
scroll to position [26, 0]
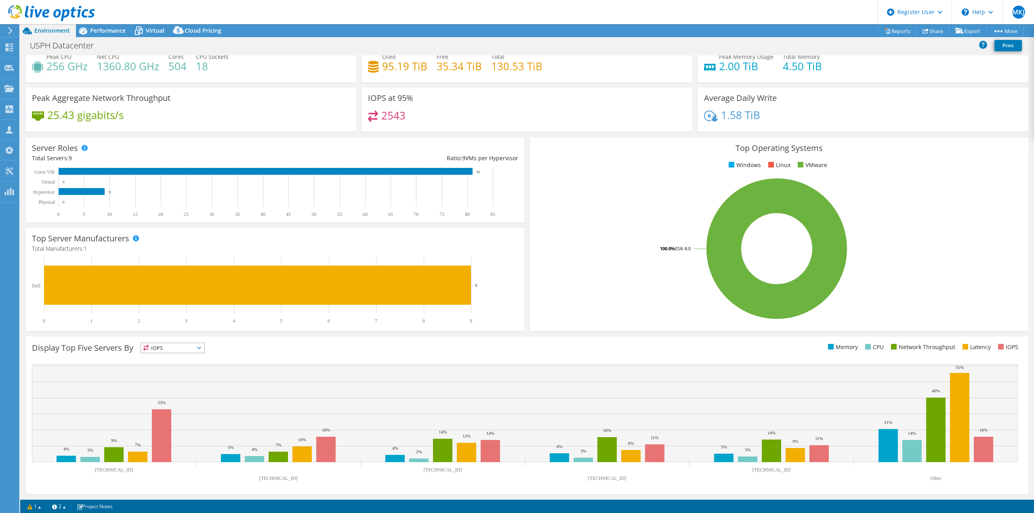
drag, startPoint x: 525, startPoint y: 199, endPoint x: 526, endPoint y: 256, distance: 57.8
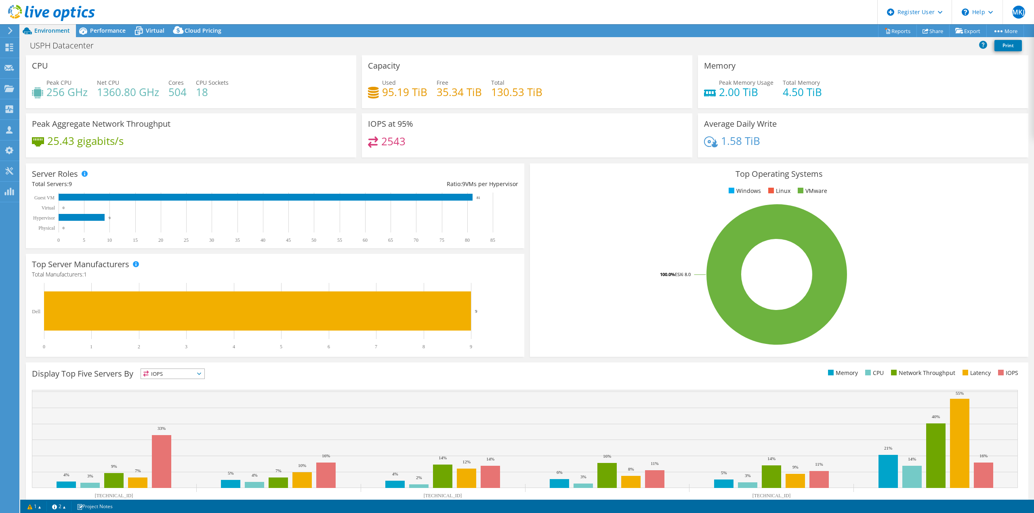
drag, startPoint x: 526, startPoint y: 256, endPoint x: 521, endPoint y: 196, distance: 60.4
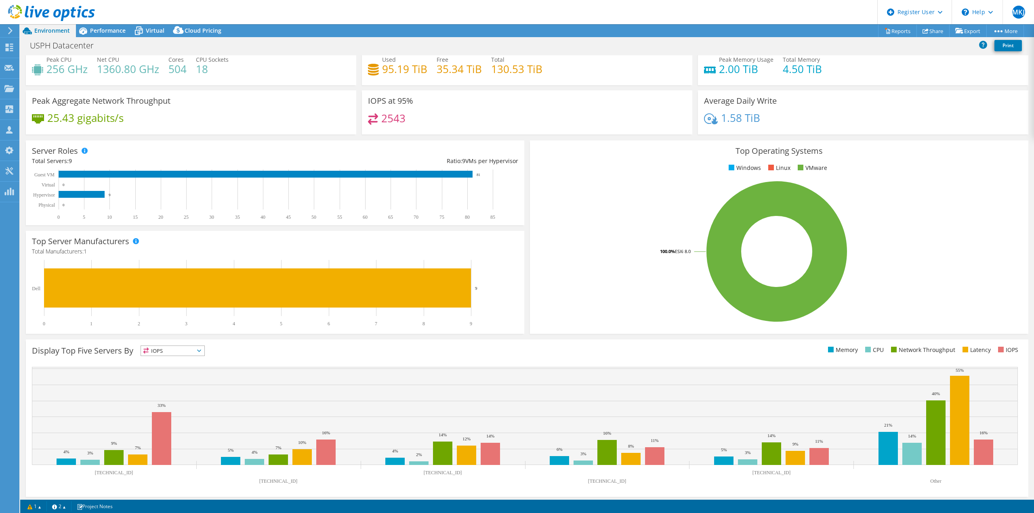
scroll to position [26, 0]
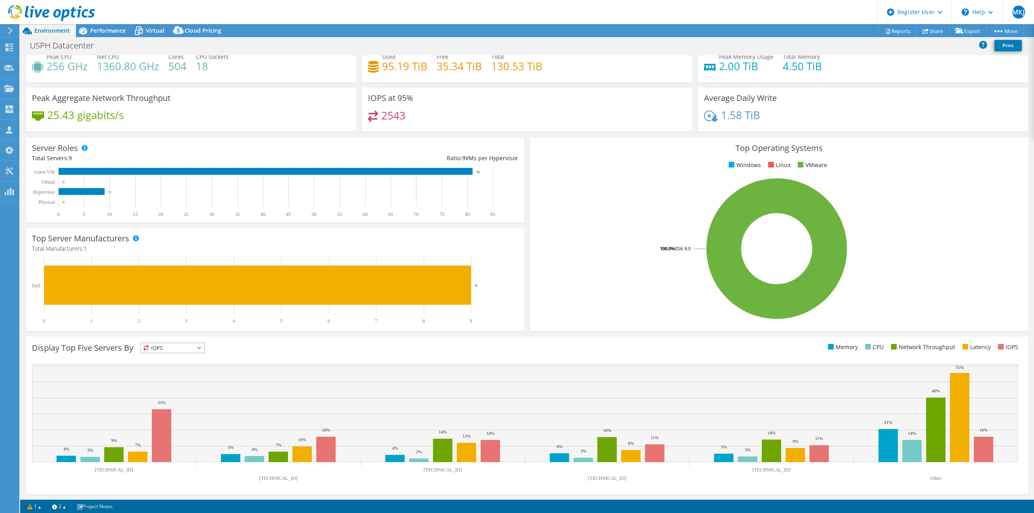
drag, startPoint x: 521, startPoint y: 196, endPoint x: 524, endPoint y: 247, distance: 51.0
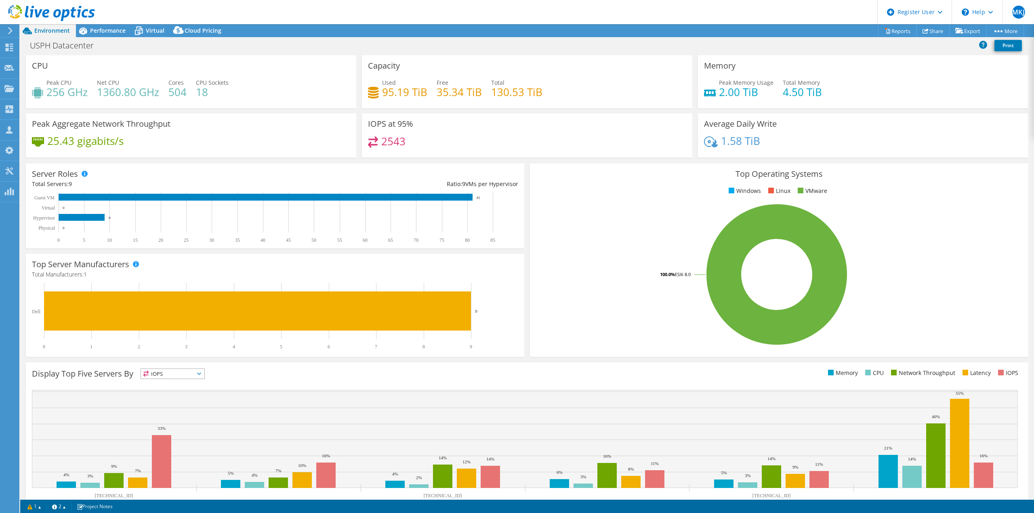
drag, startPoint x: 524, startPoint y: 247, endPoint x: 518, endPoint y: 201, distance: 46.8
click at [84, 29] on icon at bounding box center [83, 30] width 8 height 7
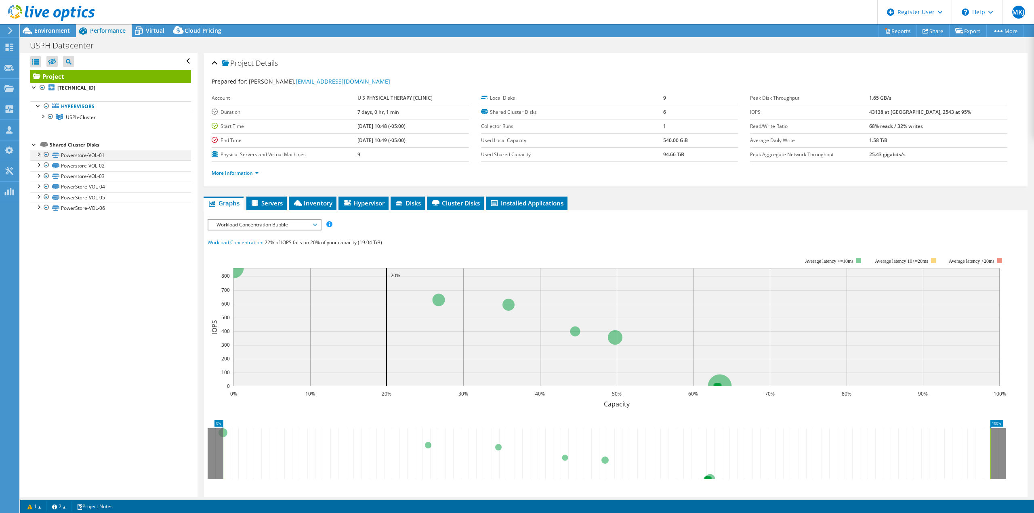
click at [39, 158] on div at bounding box center [38, 154] width 8 height 8
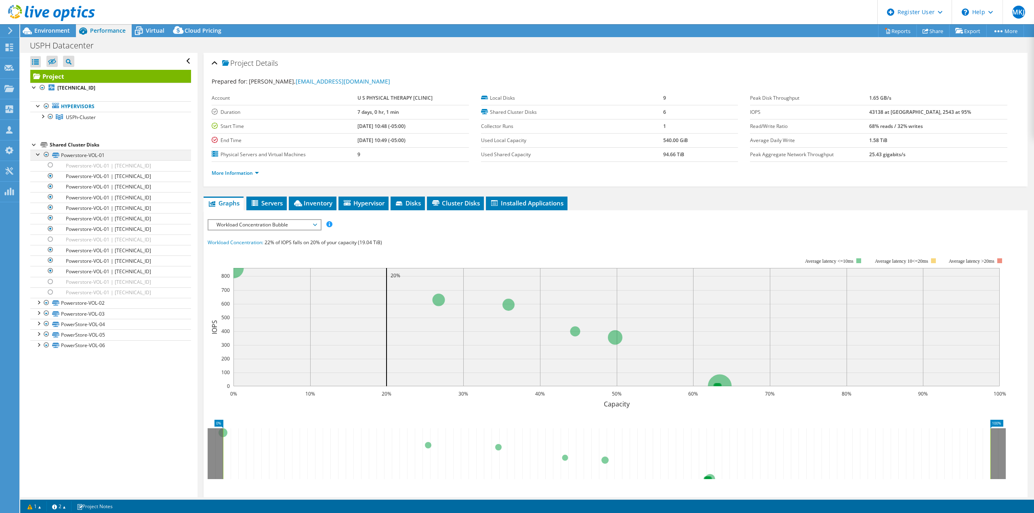
click at [39, 158] on div at bounding box center [38, 154] width 8 height 8
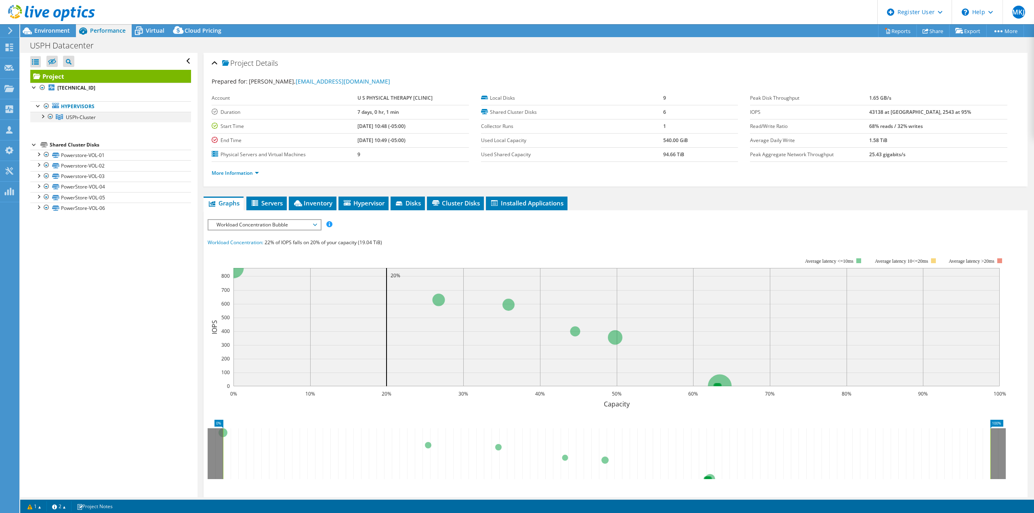
click at [43, 116] on div at bounding box center [42, 116] width 8 height 8
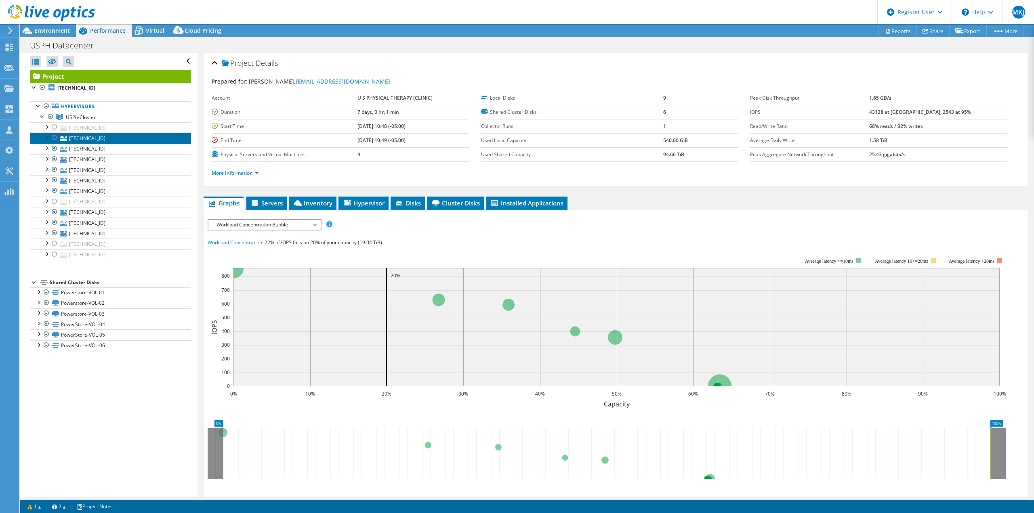
click at [115, 136] on link "[TECHNICAL_ID]" at bounding box center [110, 138] width 161 height 11
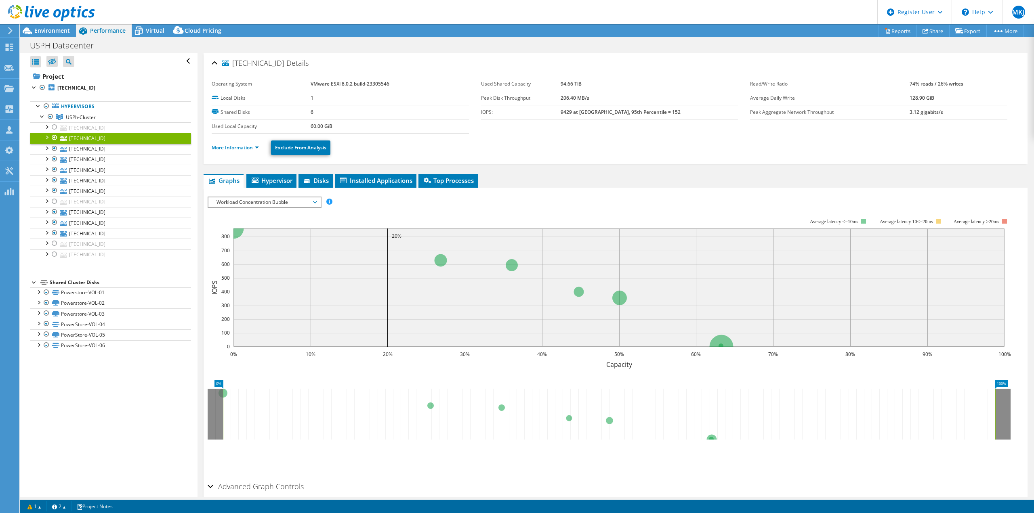
click at [259, 200] on span "Workload Concentration Bubble" at bounding box center [264, 203] width 104 height 10
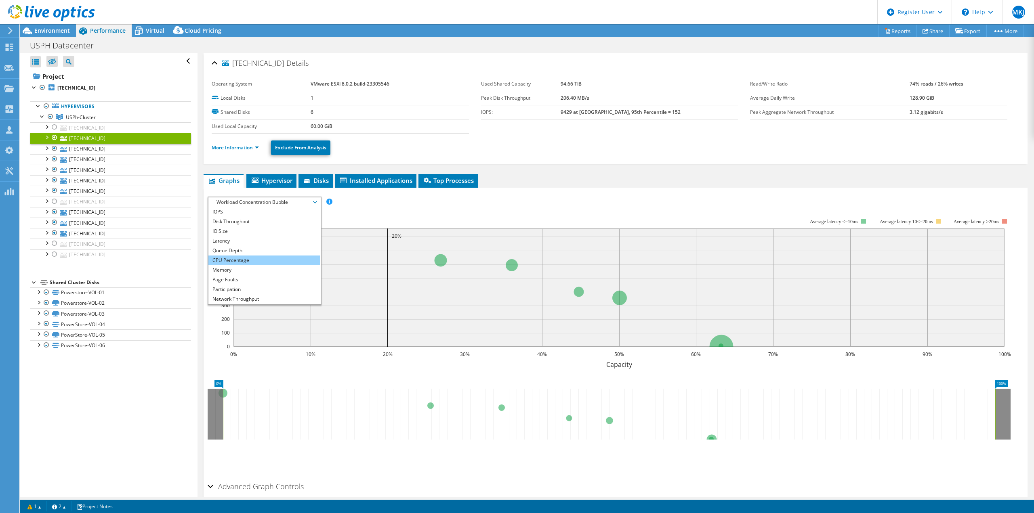
click at [241, 262] on li "CPU Percentage" at bounding box center [264, 261] width 112 height 10
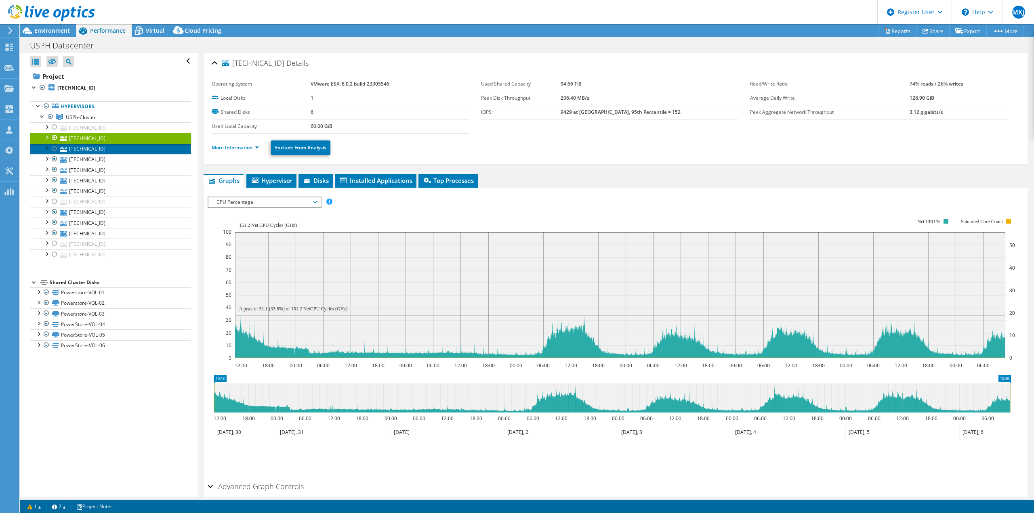
click at [98, 151] on link "[TECHNICAL_ID]" at bounding box center [110, 149] width 161 height 11
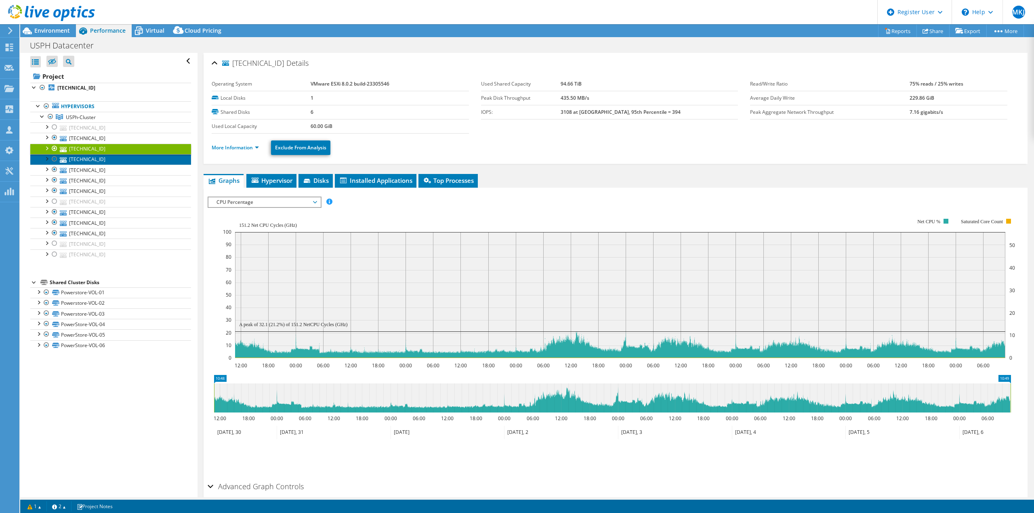
click at [103, 161] on link "[TECHNICAL_ID]" at bounding box center [110, 159] width 161 height 11
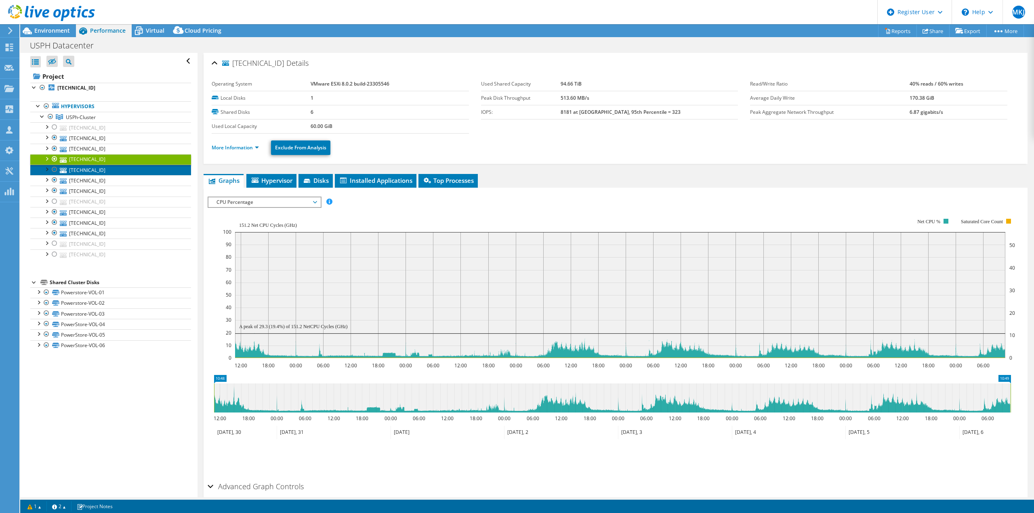
click at [106, 172] on link "[TECHNICAL_ID]" at bounding box center [110, 170] width 161 height 11
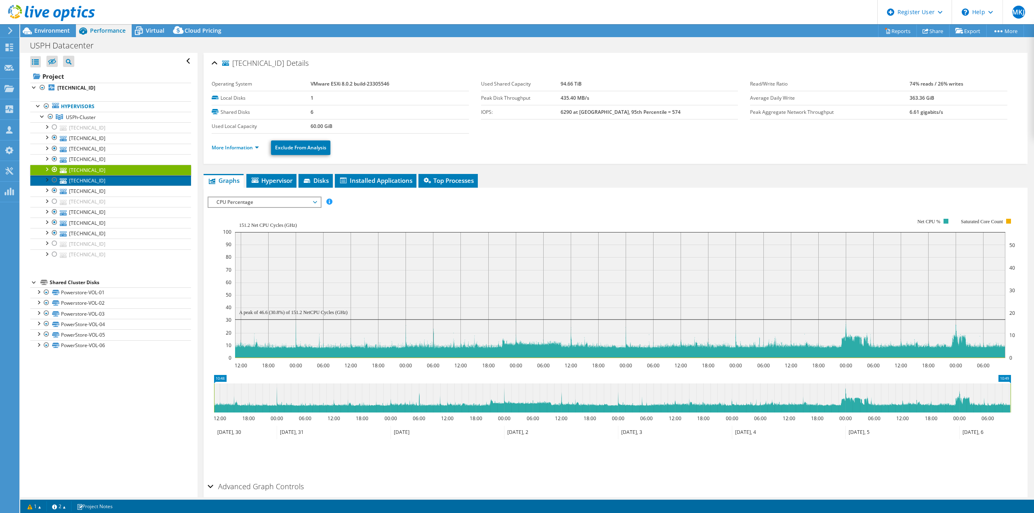
click at [96, 183] on link "[TECHNICAL_ID]" at bounding box center [110, 180] width 161 height 11
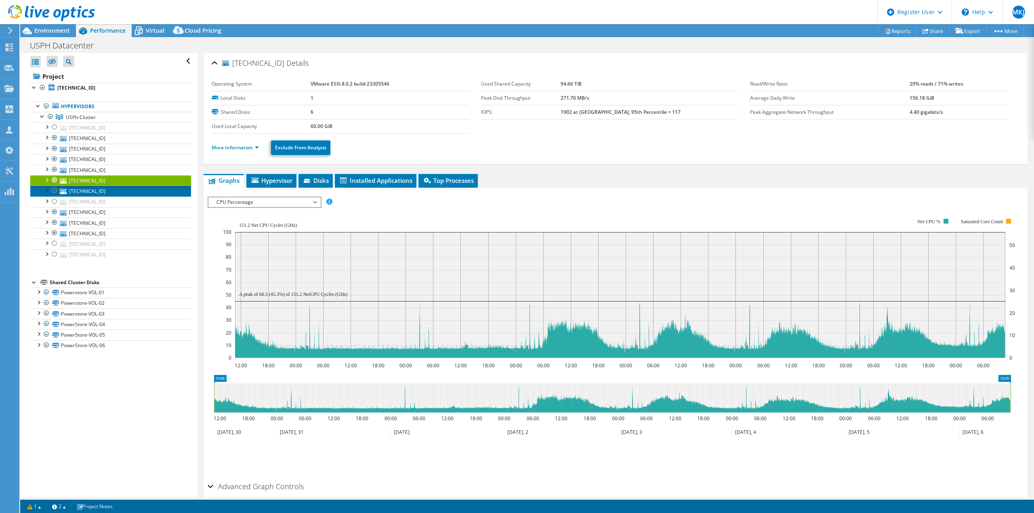
click at [96, 195] on link "[TECHNICAL_ID]" at bounding box center [110, 191] width 161 height 11
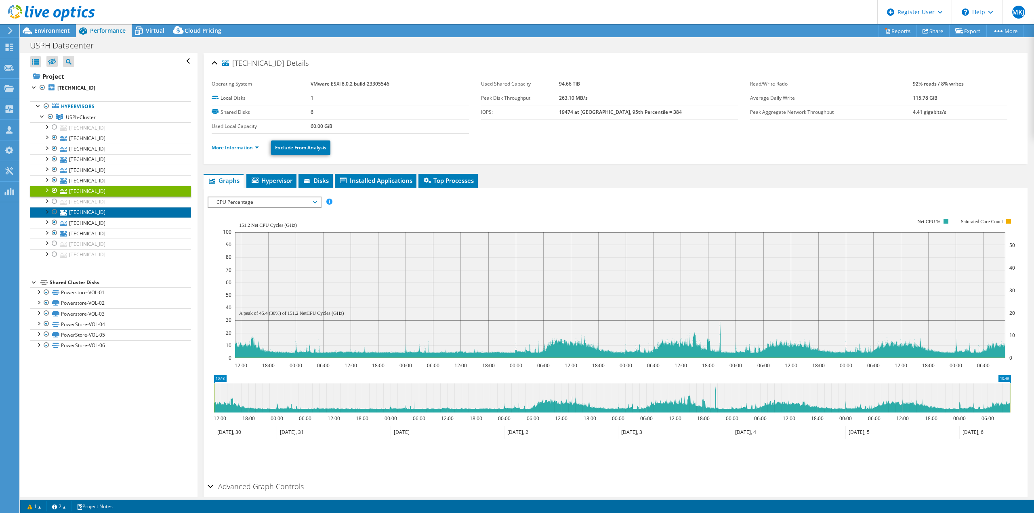
click at [92, 214] on link "[TECHNICAL_ID]" at bounding box center [110, 212] width 161 height 11
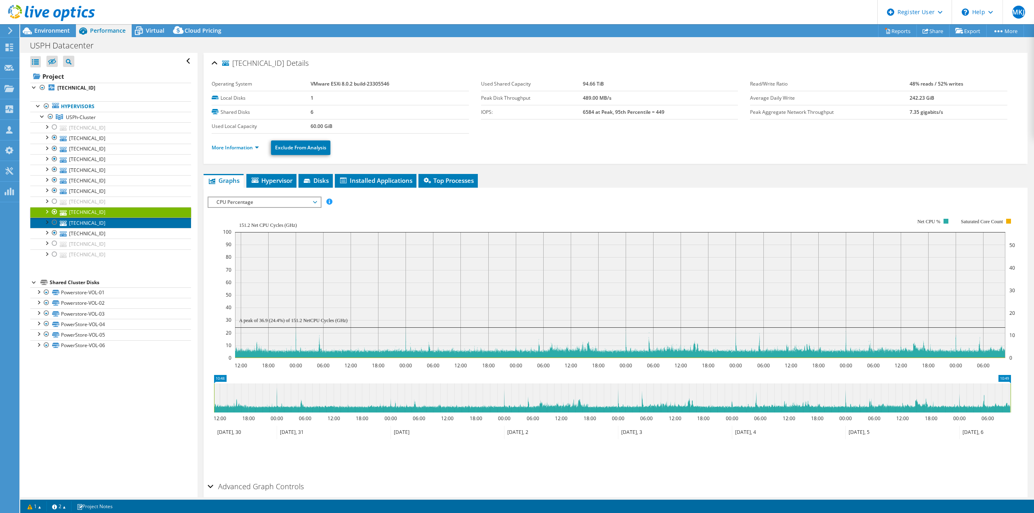
click at [100, 222] on link "[TECHNICAL_ID]" at bounding box center [110, 223] width 161 height 11
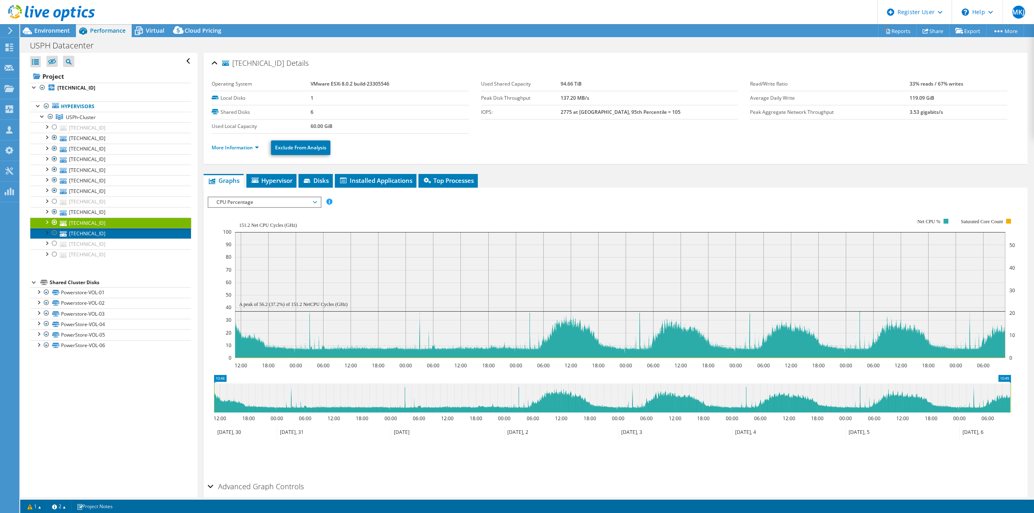
click at [103, 232] on link "[TECHNICAL_ID]" at bounding box center [110, 233] width 161 height 11
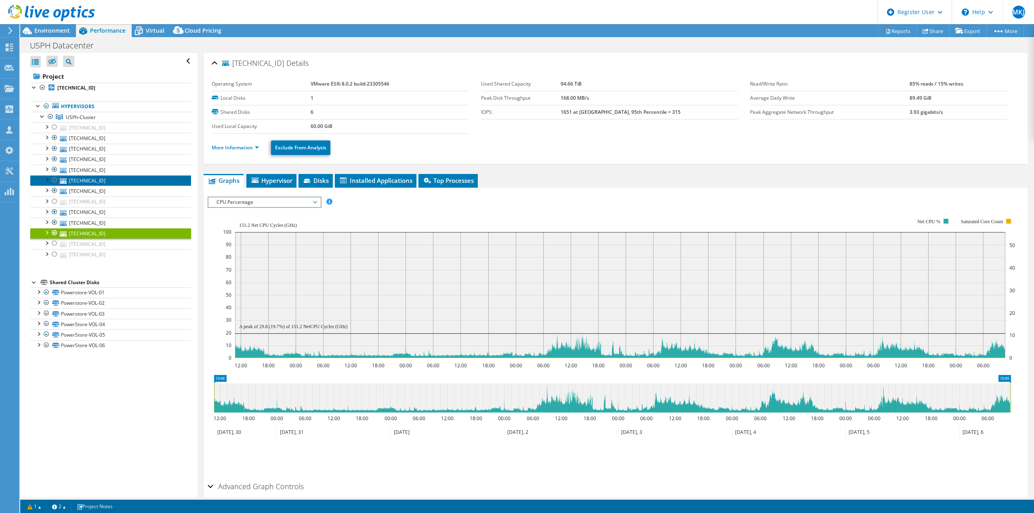
click at [97, 181] on link "[TECHNICAL_ID]" at bounding box center [110, 180] width 161 height 11
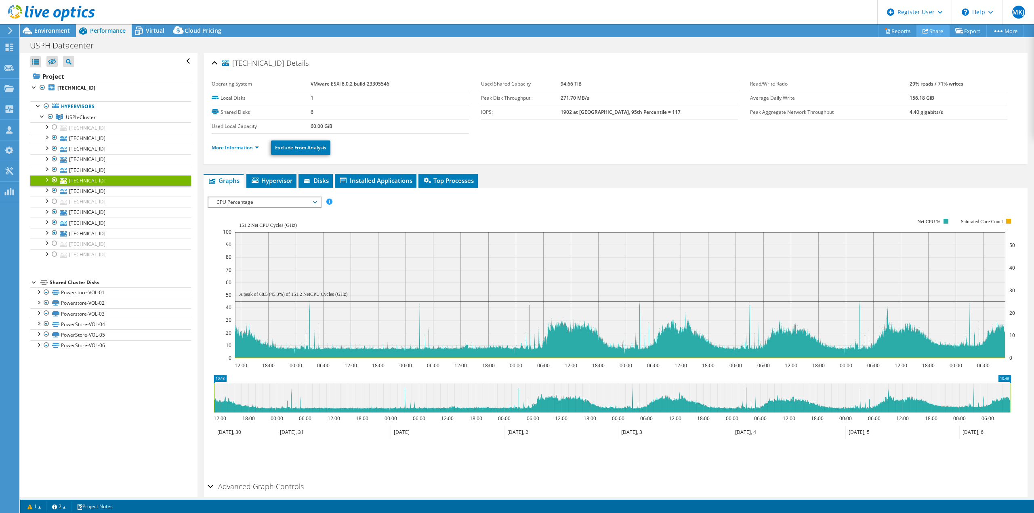
click at [931, 30] on link "Share" at bounding box center [932, 31] width 33 height 13
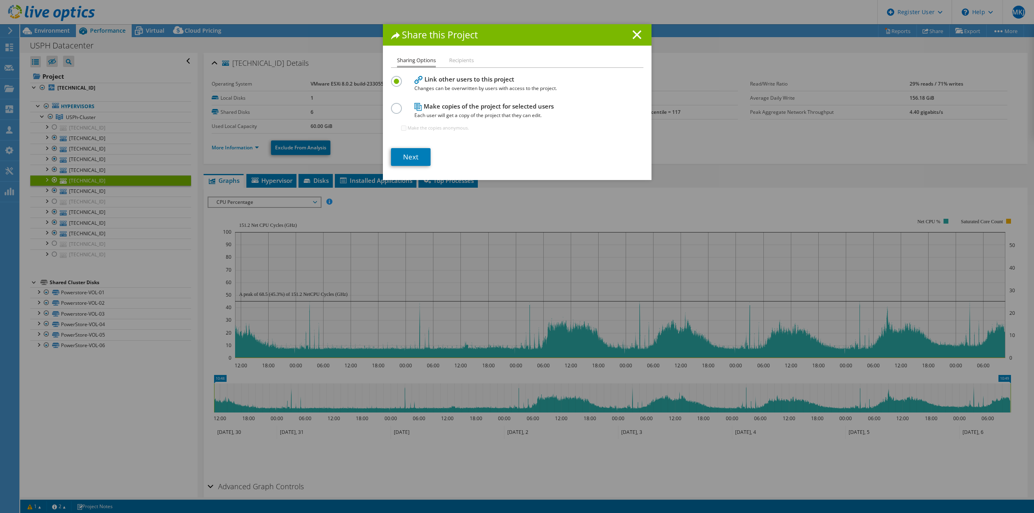
click at [394, 105] on label at bounding box center [398, 104] width 14 height 2
click at [0, 0] on input "radio" at bounding box center [0, 0] width 0 height 0
click at [406, 158] on link "Next" at bounding box center [411, 157] width 40 height 18
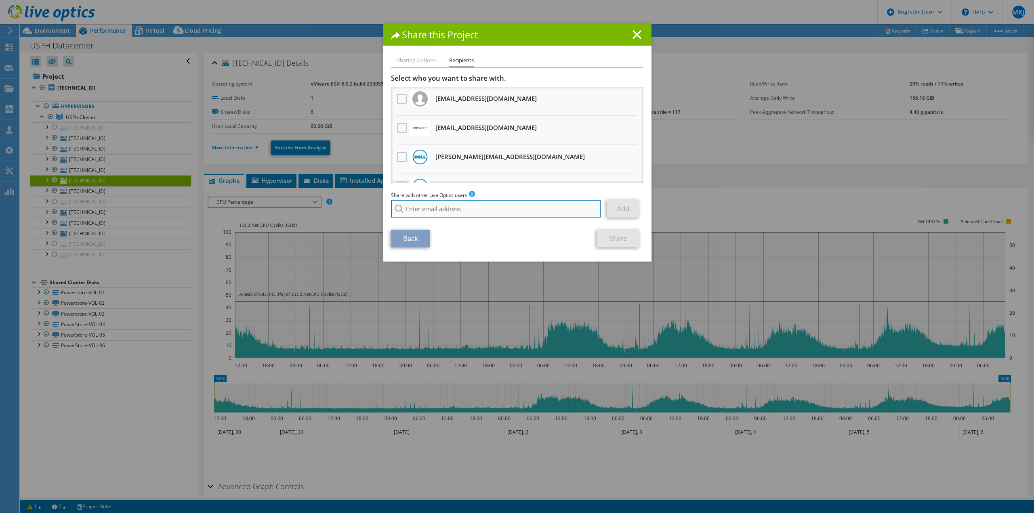
click at [440, 208] on input "search" at bounding box center [496, 209] width 210 height 18
type input "ron.brou"
drag, startPoint x: 453, startPoint y: 202, endPoint x: 308, endPoint y: 209, distance: 145.2
click at [309, 209] on div "Share this Project Sharing Options Recipients Link other users to this project …" at bounding box center [517, 256] width 1034 height 465
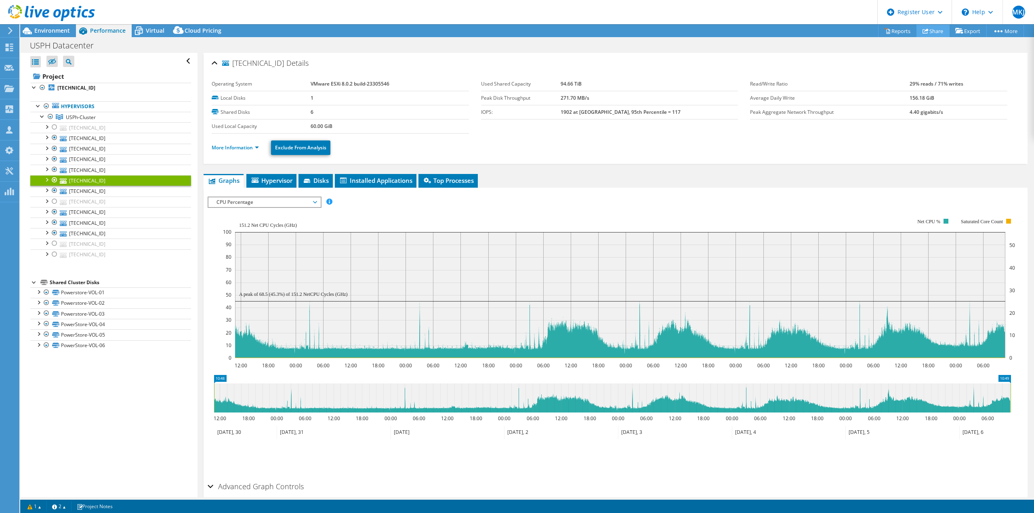
click at [935, 34] on link "Share" at bounding box center [932, 31] width 33 height 13
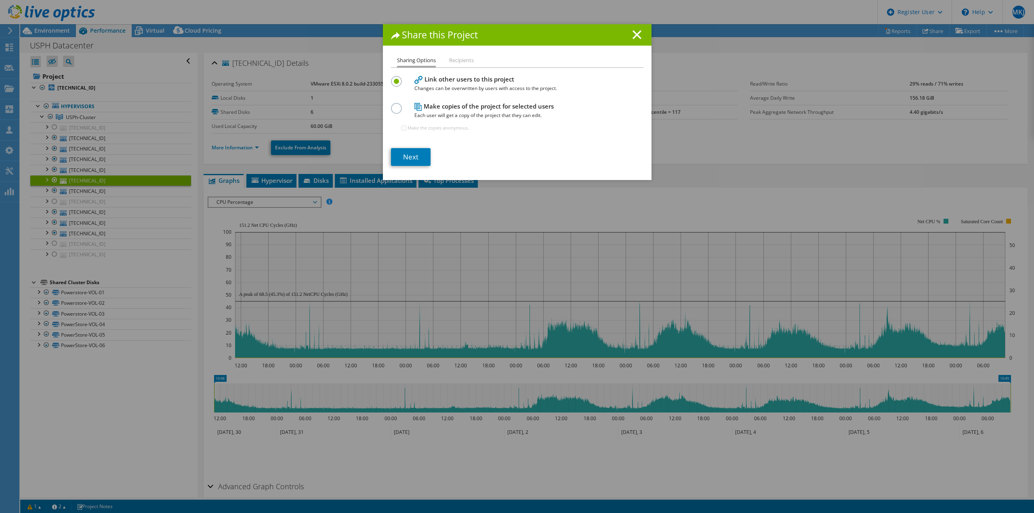
click at [393, 114] on div "Make copies of the project for selected users Each user will get a copy of the …" at bounding box center [517, 120] width 252 height 39
click at [392, 105] on label at bounding box center [398, 104] width 14 height 2
click at [0, 0] on input "radio" at bounding box center [0, 0] width 0 height 0
click at [410, 159] on link "Next" at bounding box center [411, 157] width 40 height 18
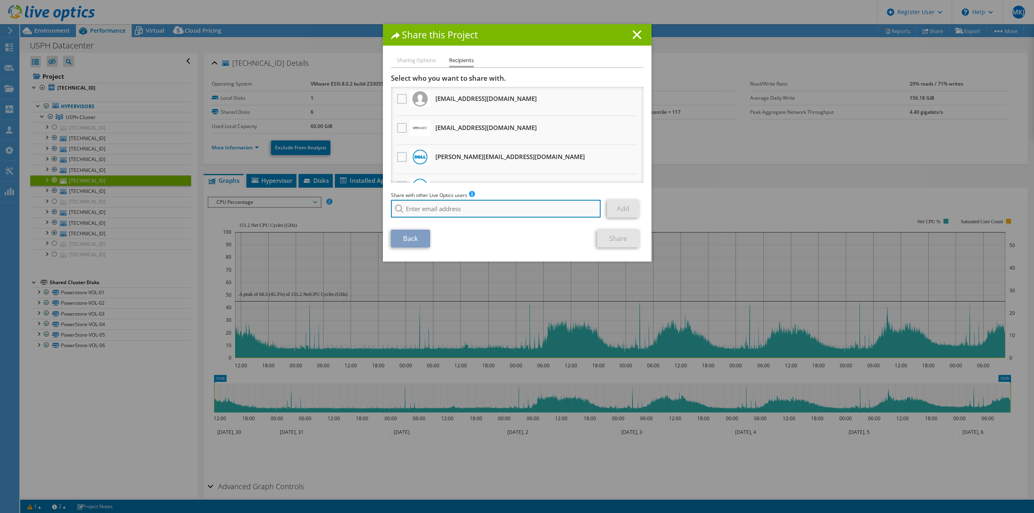
drag, startPoint x: 405, startPoint y: 210, endPoint x: 419, endPoint y: 209, distance: 14.2
click at [405, 210] on input "search" at bounding box center [496, 209] width 210 height 18
paste input "ron_broussard@shi.com"
type input "ron_broussard@shi.com"
click at [446, 221] on li "ron_broussard@shi.com" at bounding box center [437, 220] width 93 height 10
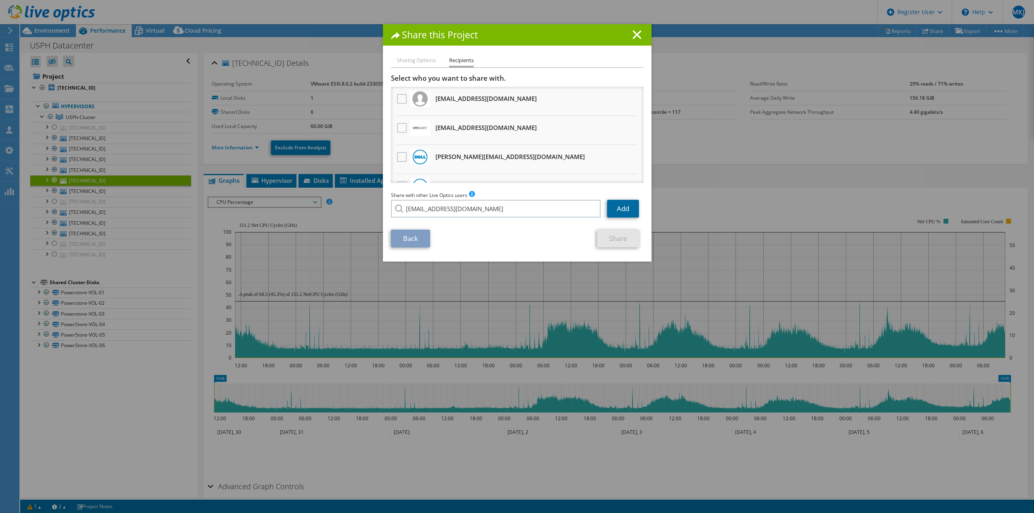
click at [618, 211] on link "Add" at bounding box center [623, 209] width 32 height 18
click at [624, 237] on link "Share" at bounding box center [618, 239] width 42 height 18
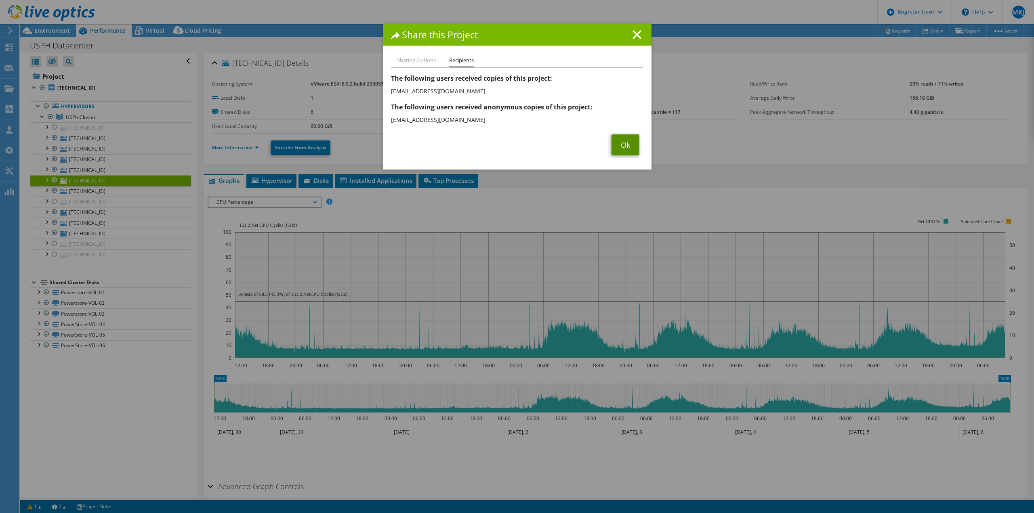
click at [622, 146] on link "Ok" at bounding box center [626, 144] width 28 height 21
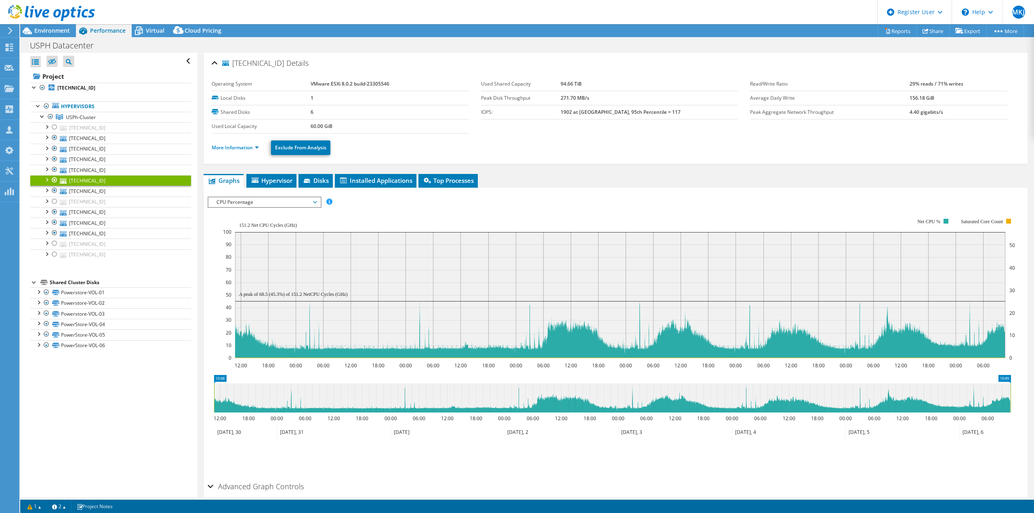
drag, startPoint x: 525, startPoint y: 143, endPoint x: 525, endPoint y: 63, distance: 80.8
click at [118, 132] on link "[TECHNICAL_ID]" at bounding box center [110, 127] width 161 height 11
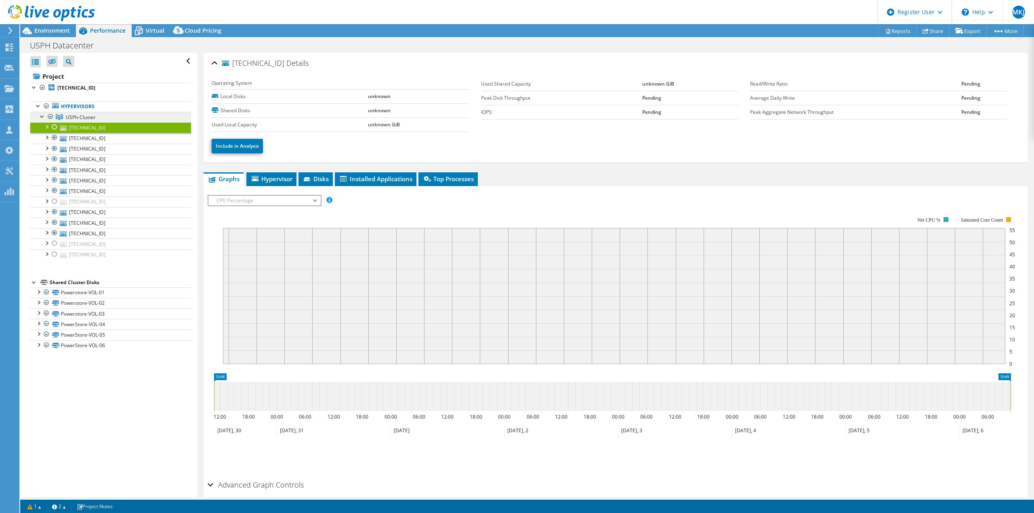
click at [112, 119] on link "USPh-Cluster" at bounding box center [110, 117] width 161 height 11
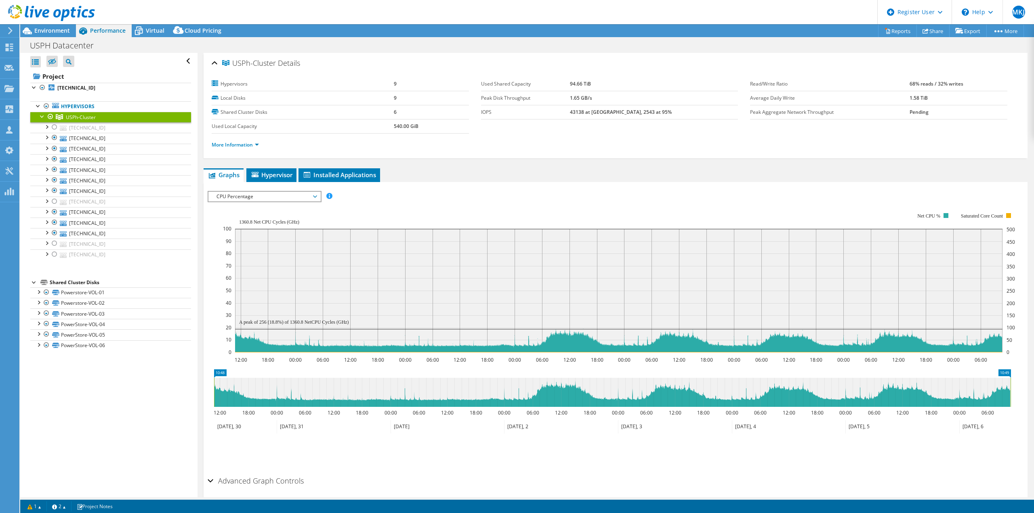
select select "USD"
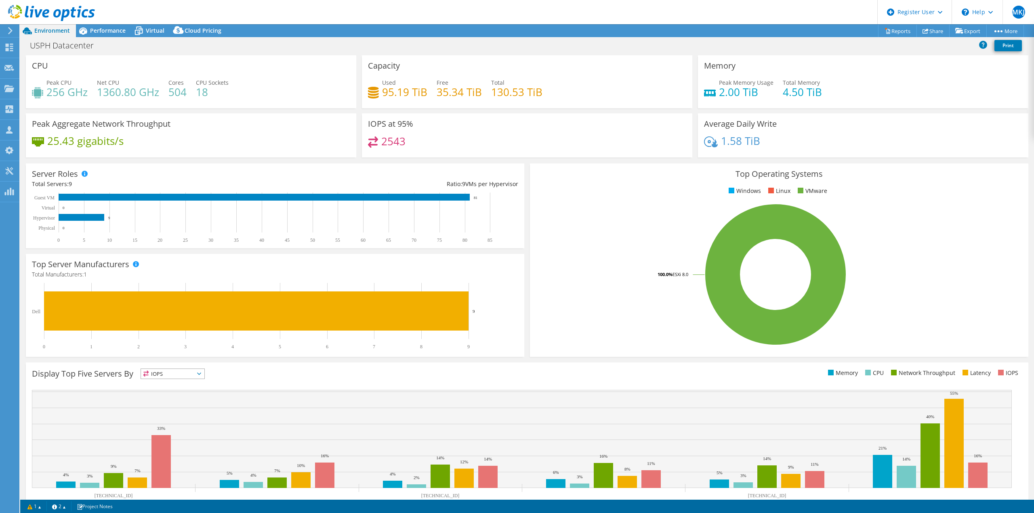
select select "USD"
